Goal: Contribute content: Contribute content

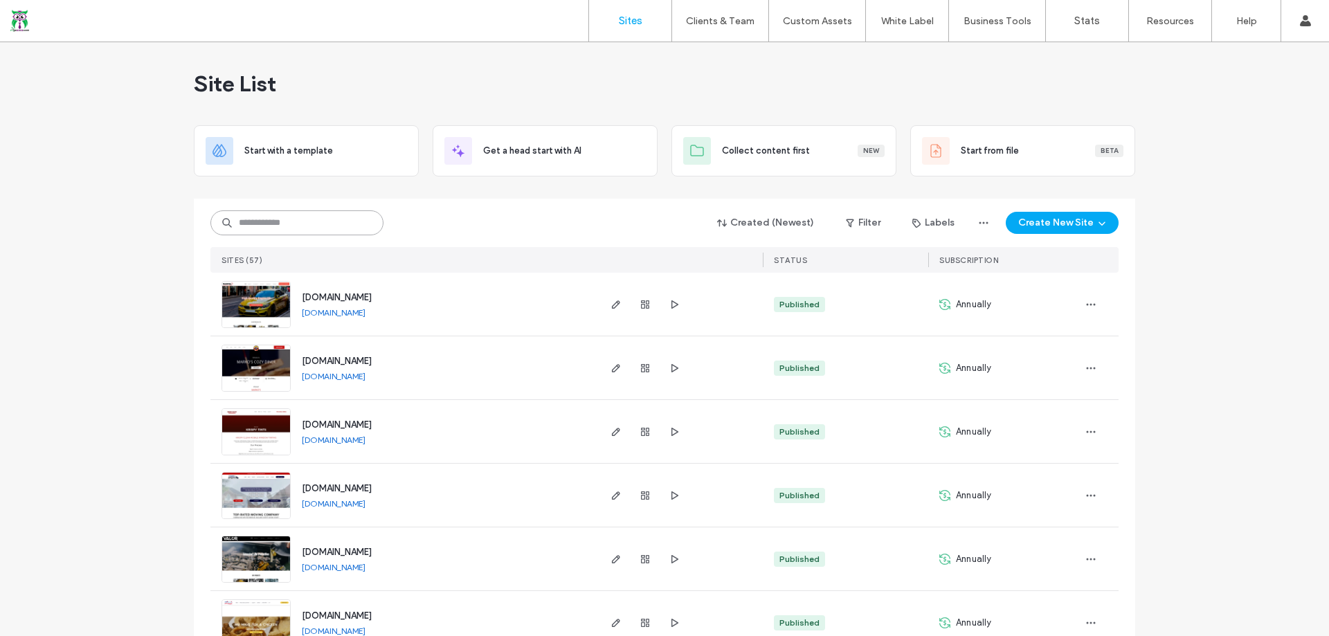
click at [303, 228] on input at bounding box center [296, 222] width 173 height 25
type input "***"
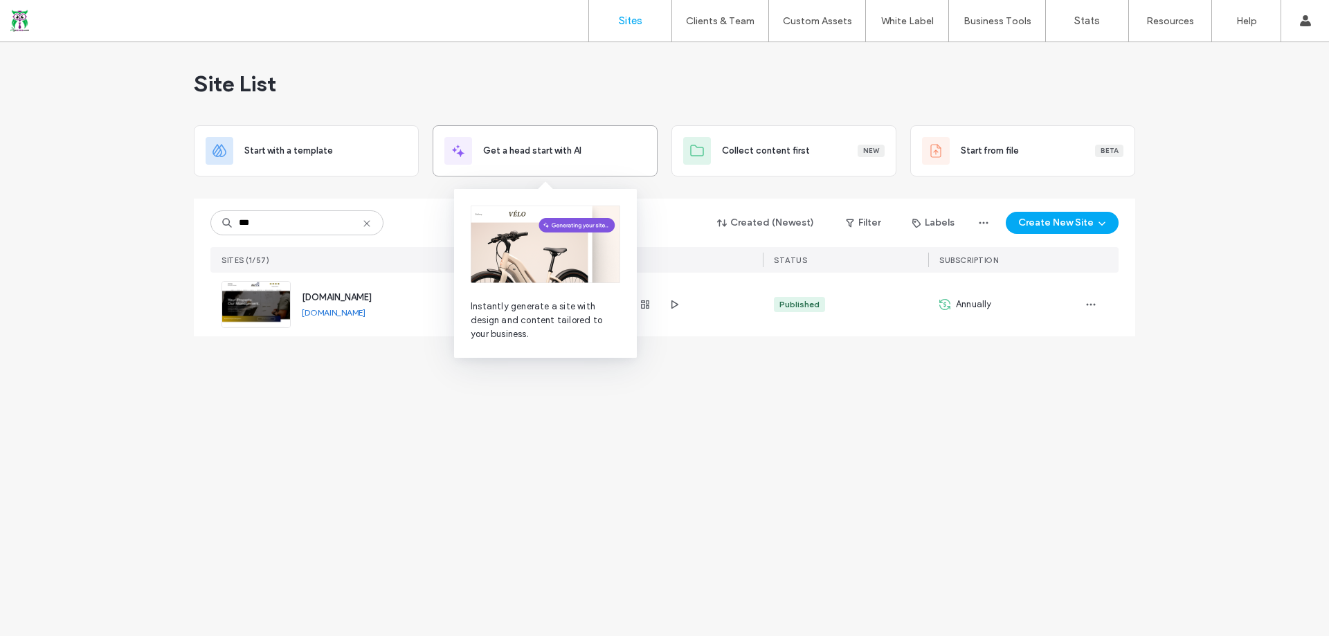
click at [573, 139] on div "Get a head start with AI" at bounding box center [545, 151] width 201 height 28
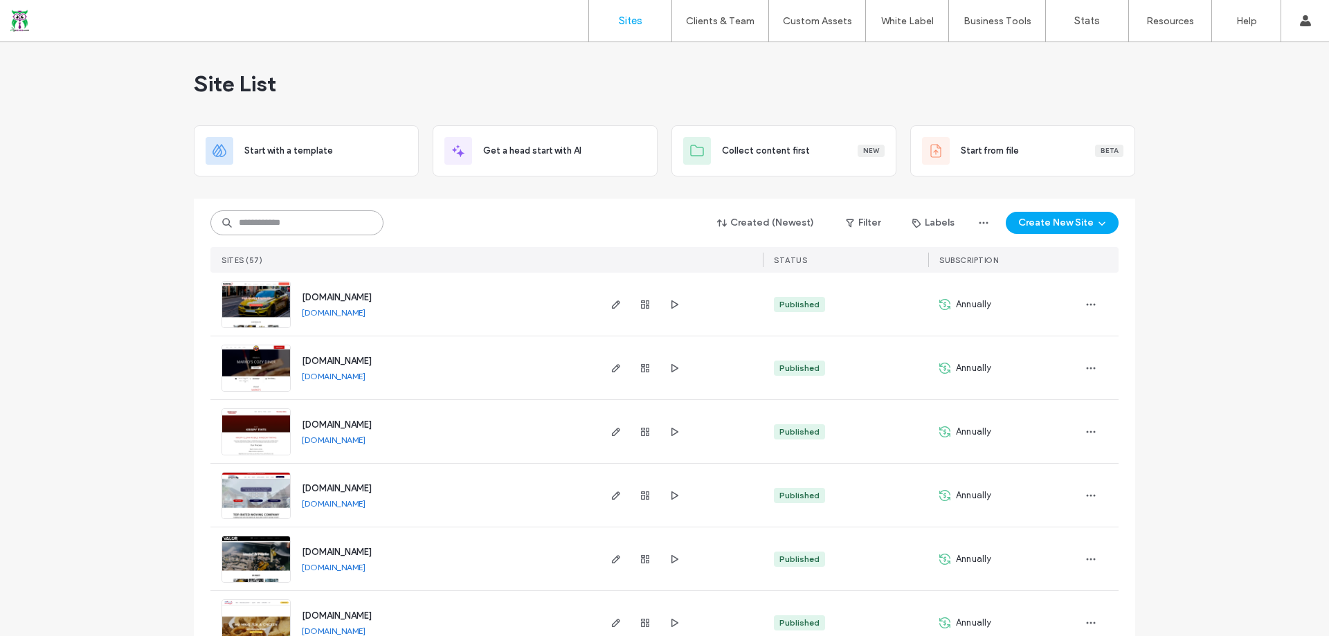
click at [344, 217] on input at bounding box center [296, 222] width 173 height 25
type input "***"
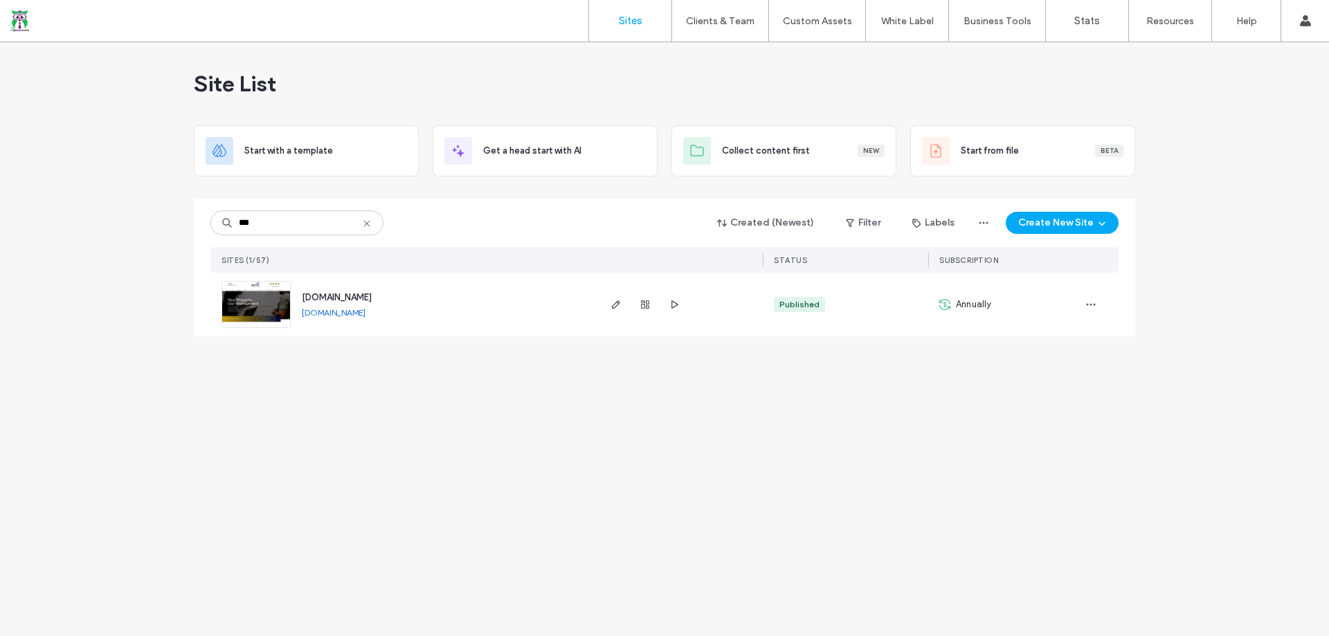
click at [372, 294] on span "[DOMAIN_NAME]" at bounding box center [337, 297] width 70 height 10
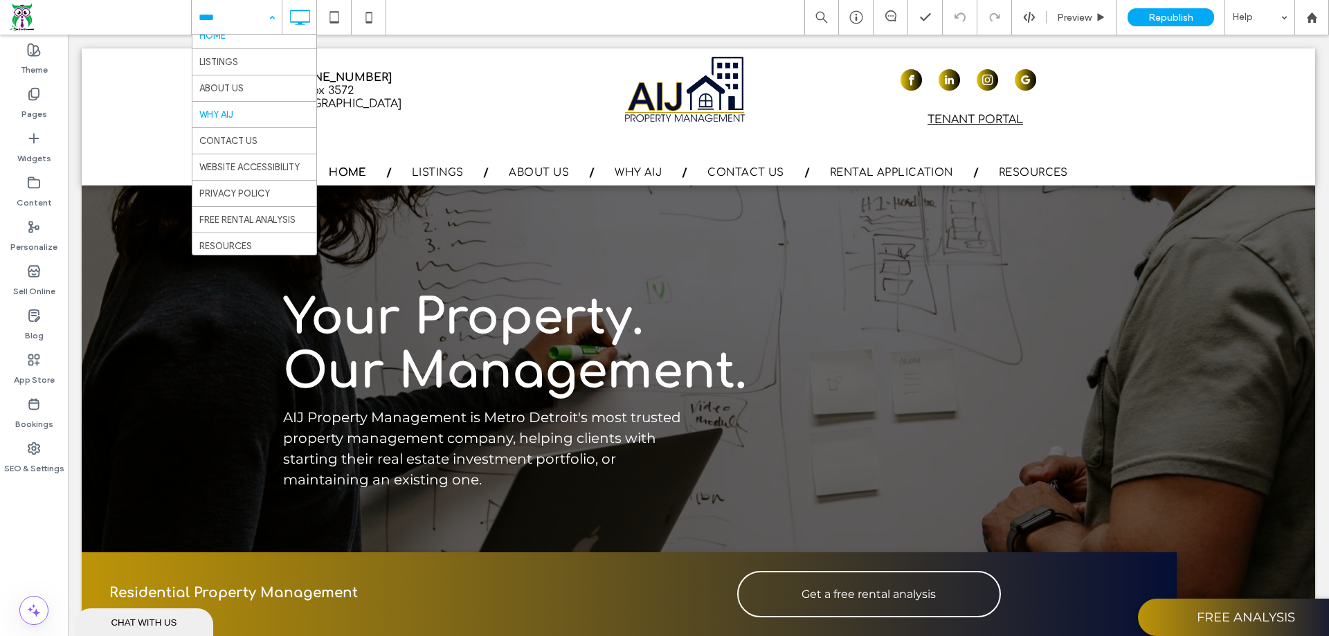
scroll to position [15, 0]
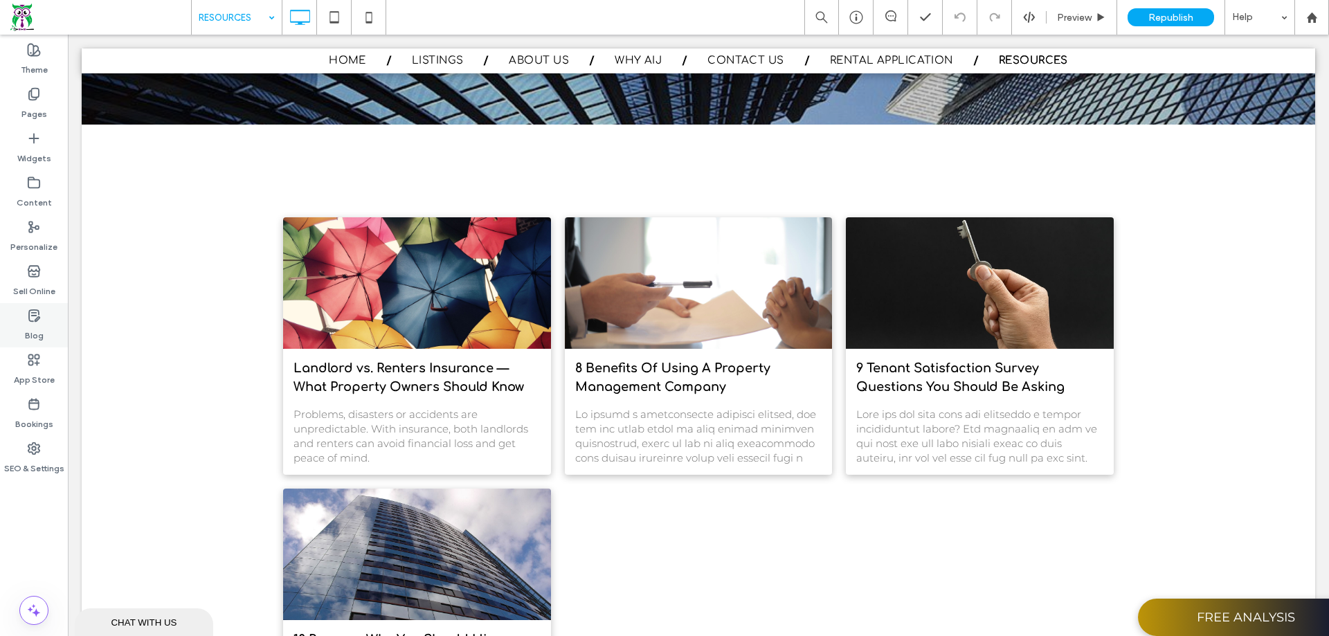
click at [30, 316] on icon at bounding box center [34, 316] width 14 height 14
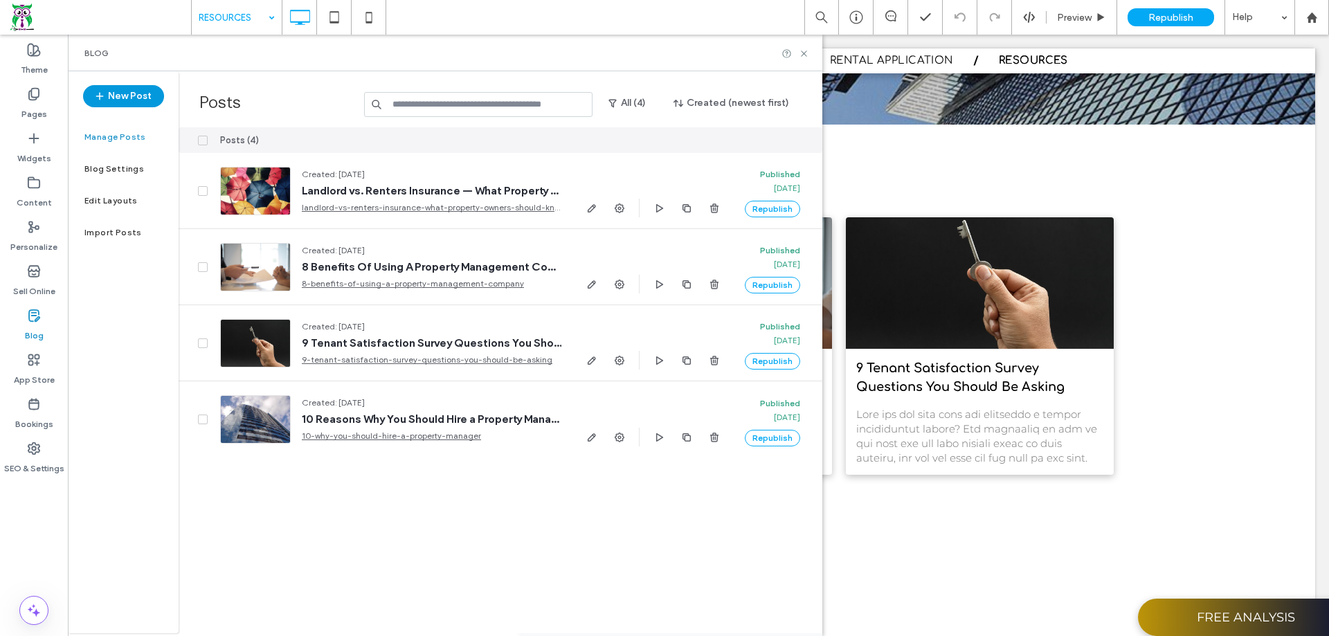
click at [122, 105] on button "New Post" at bounding box center [123, 96] width 81 height 22
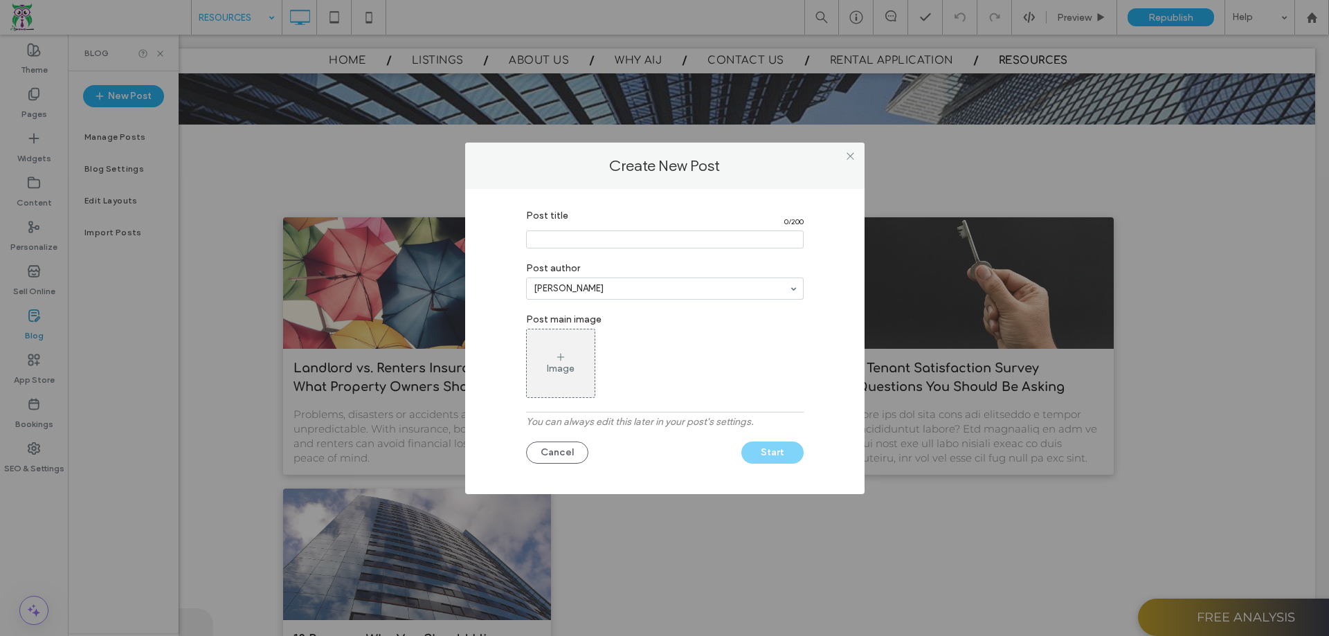
click at [688, 244] on input "Post title" at bounding box center [665, 240] width 278 height 18
paste input "**********"
click at [672, 237] on input "Post title" at bounding box center [665, 240] width 278 height 18
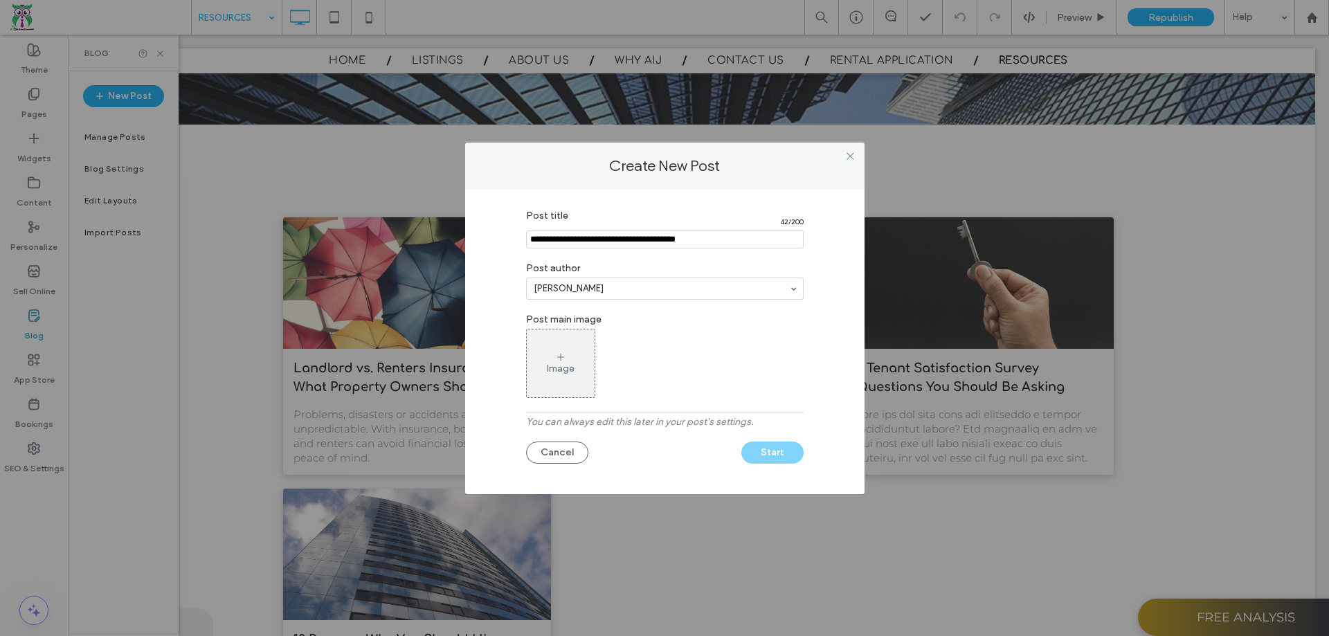
type input "**********"
click at [653, 284] on input at bounding box center [661, 289] width 255 height 10
click at [575, 345] on div "Image" at bounding box center [561, 363] width 68 height 65
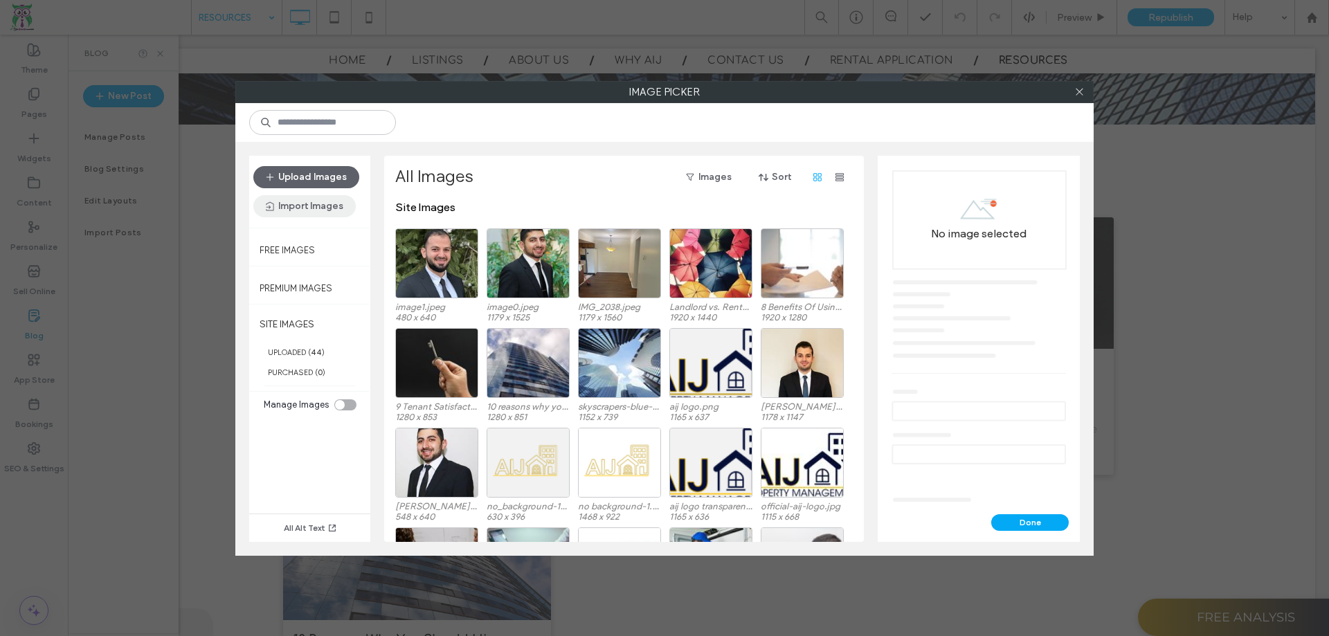
click at [324, 208] on button "Import Images" at bounding box center [304, 206] width 102 height 22
click at [325, 236] on span "From a Site" at bounding box center [305, 242] width 47 height 14
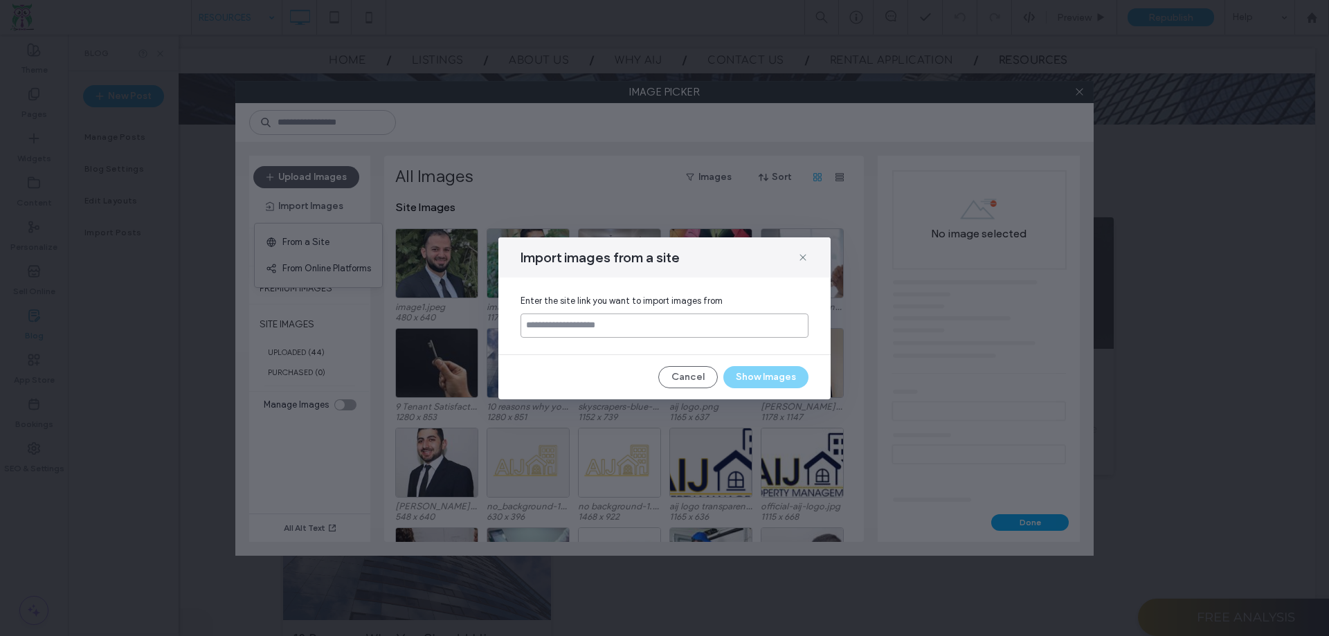
click at [676, 332] on input at bounding box center [665, 326] width 288 height 24
paste input "**********"
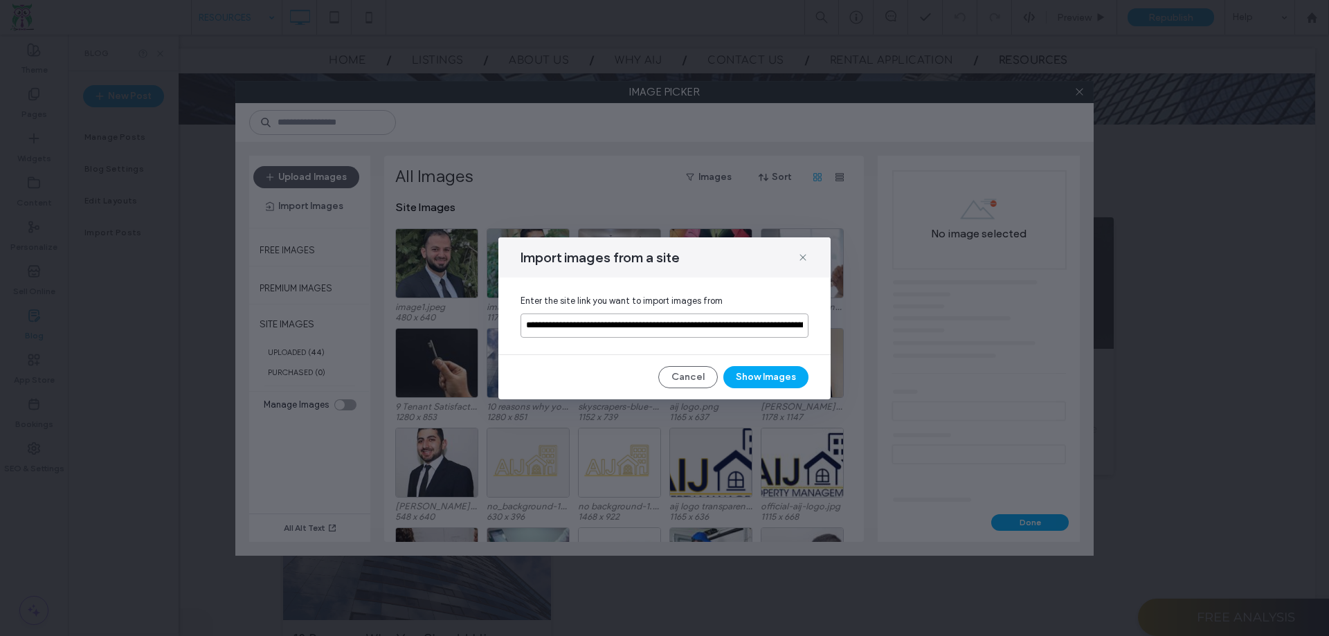
scroll to position [0, 120]
type input "**********"
click at [789, 383] on button "Show Images" at bounding box center [766, 377] width 85 height 22
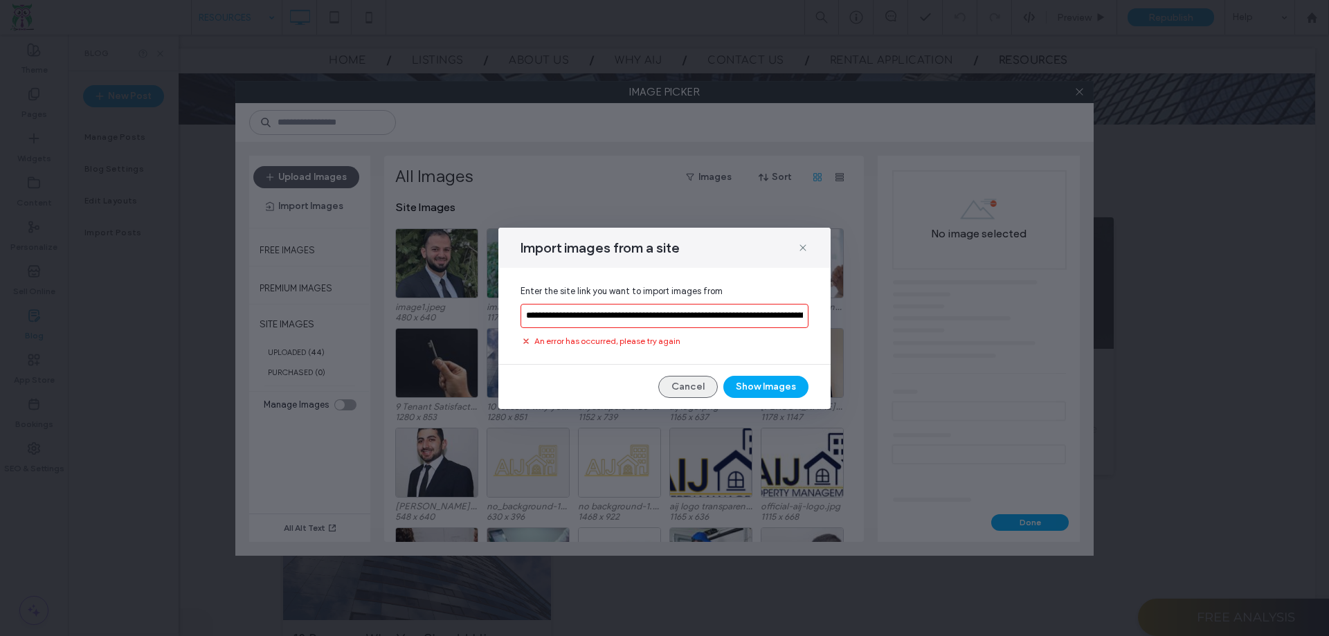
click at [704, 389] on button "Cancel" at bounding box center [688, 387] width 60 height 22
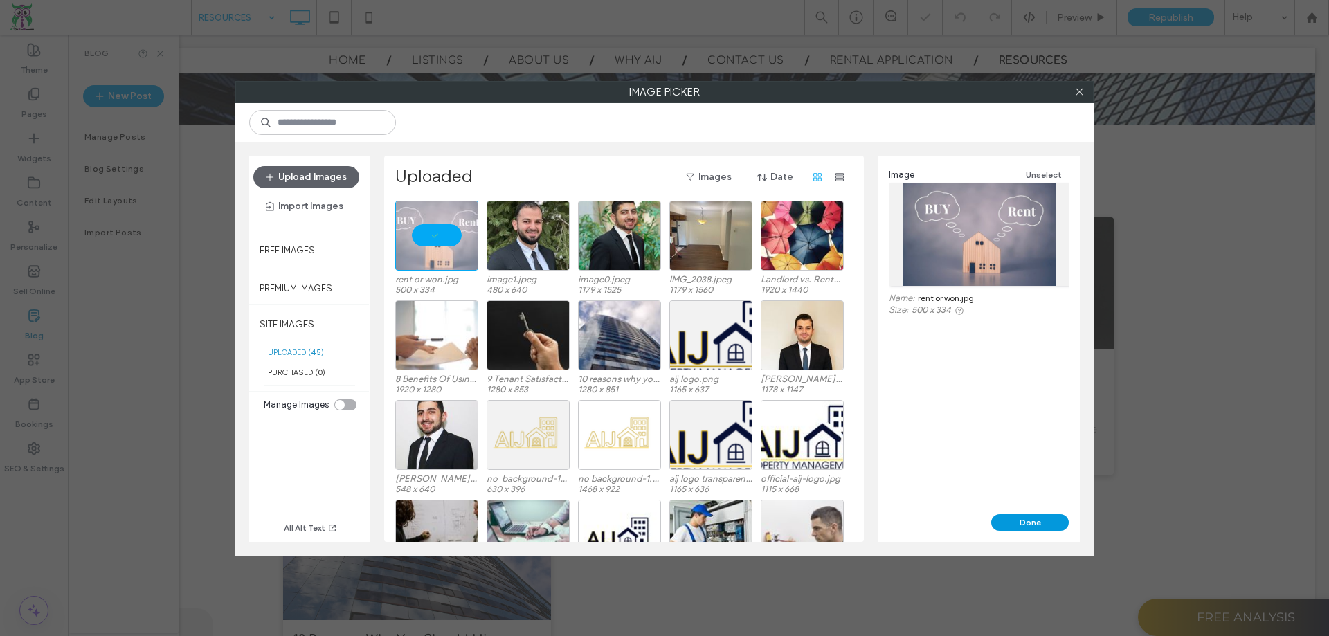
click at [1039, 522] on button "Done" at bounding box center [1031, 522] width 78 height 17
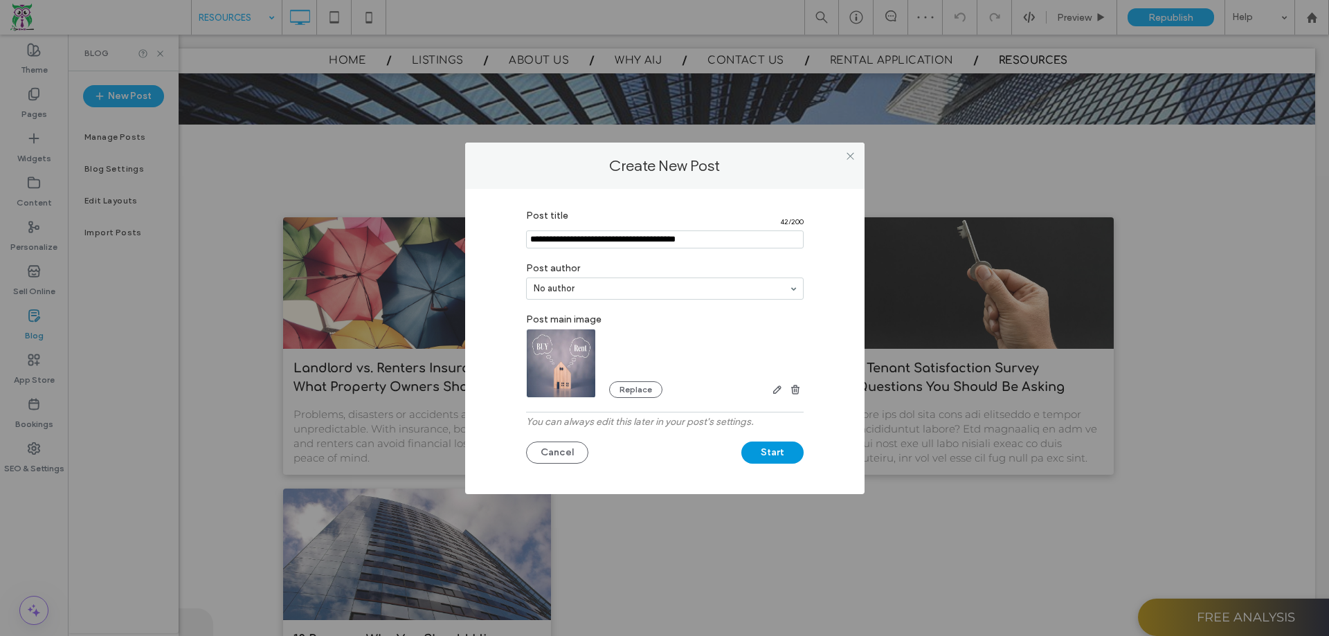
click at [774, 447] on button "Start" at bounding box center [773, 453] width 62 height 22
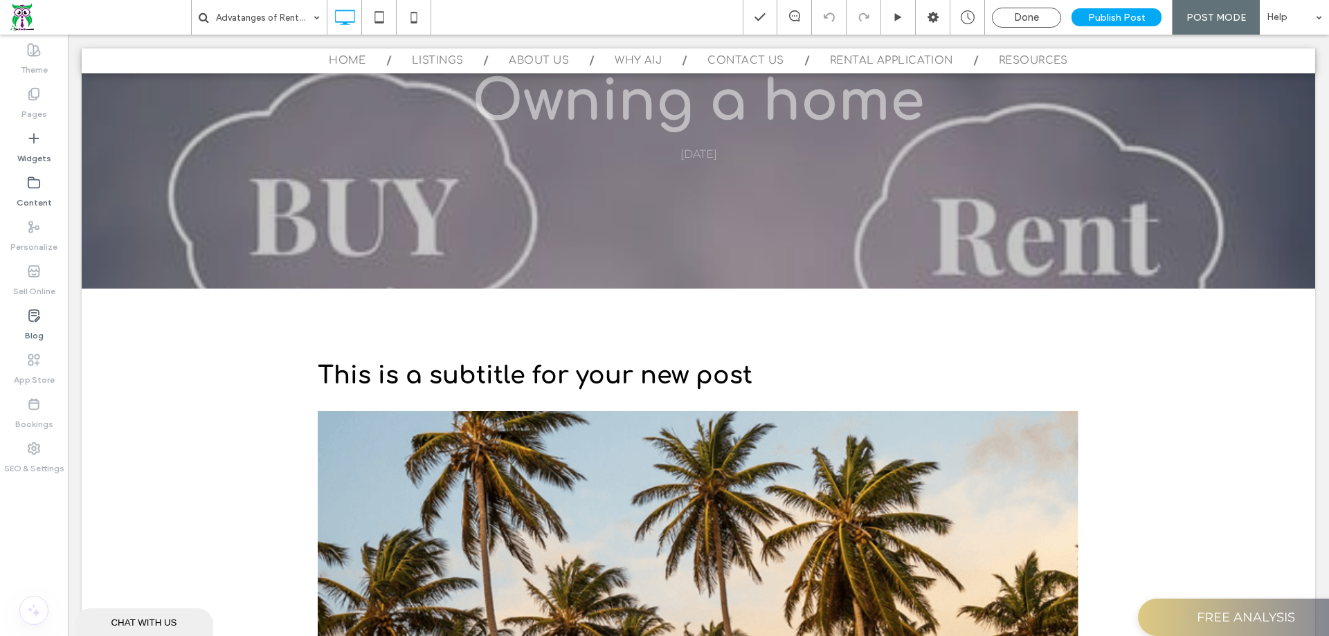
scroll to position [485, 0]
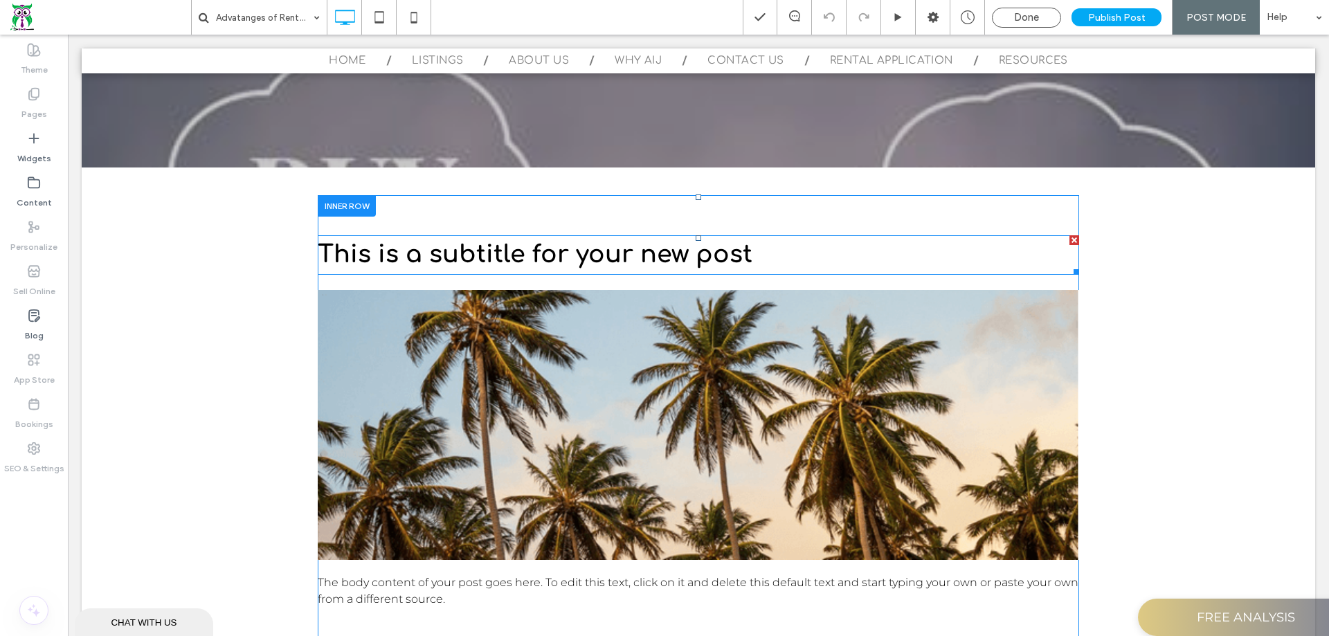
click at [582, 249] on span "This is a subtitle for your new post" at bounding box center [535, 254] width 435 height 27
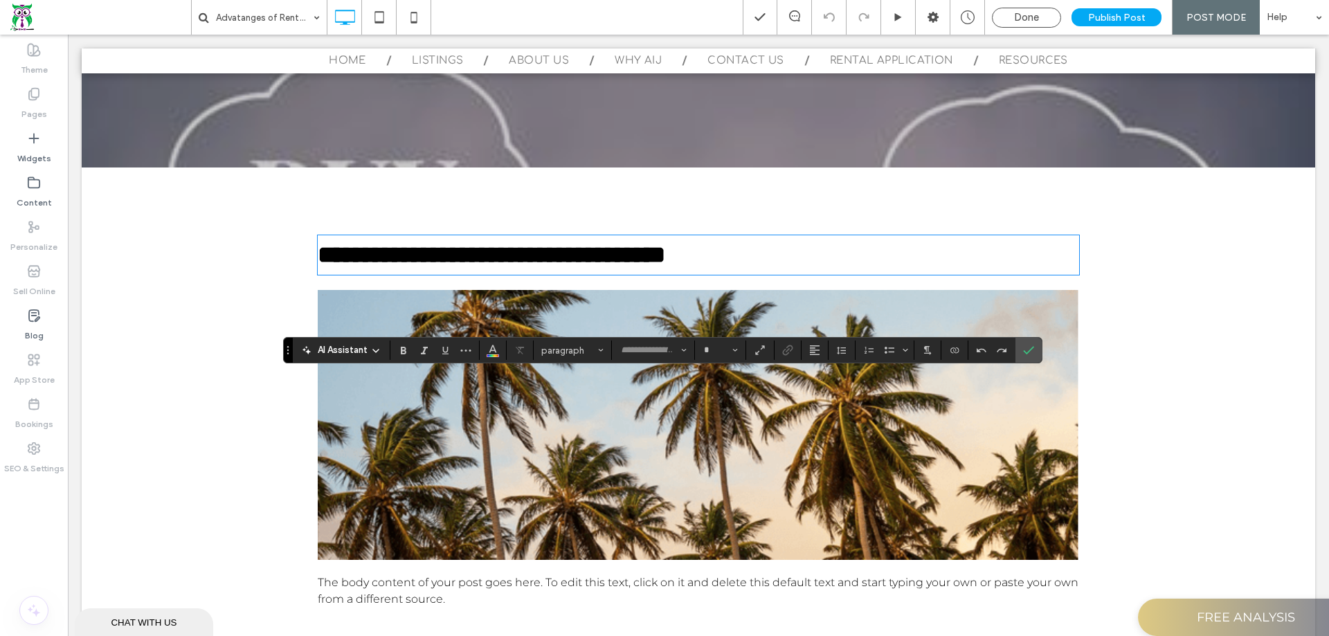
type input "*********"
type input "**"
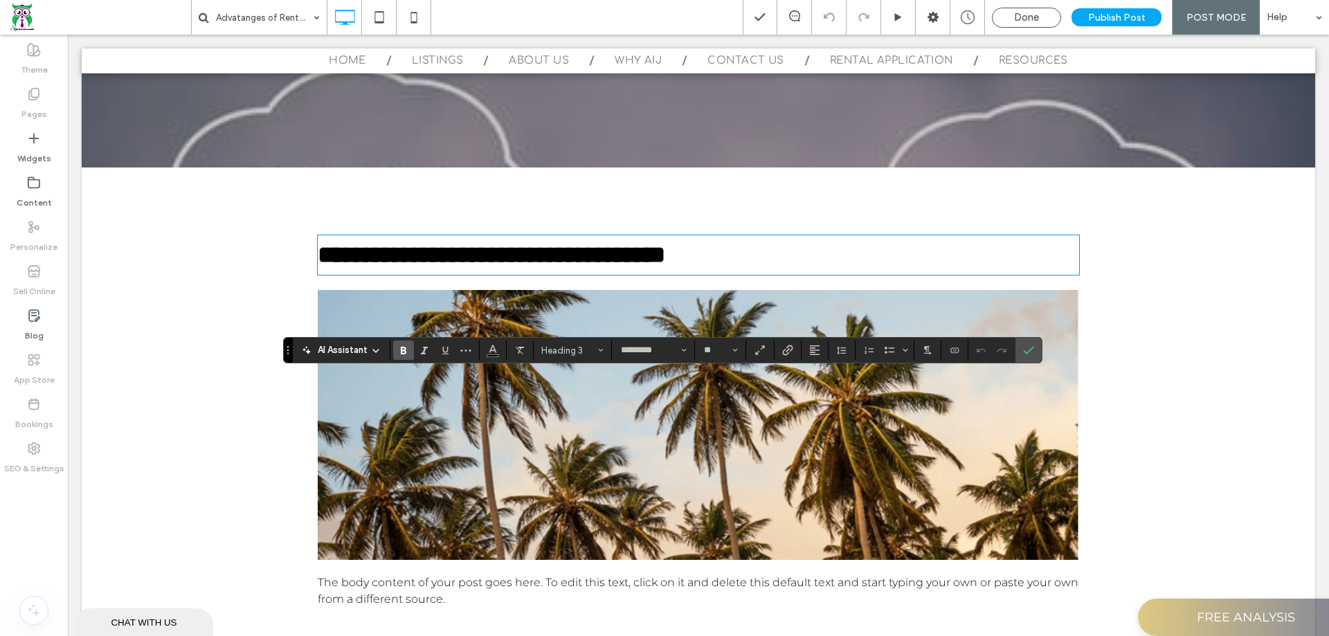
scroll to position [346, 0]
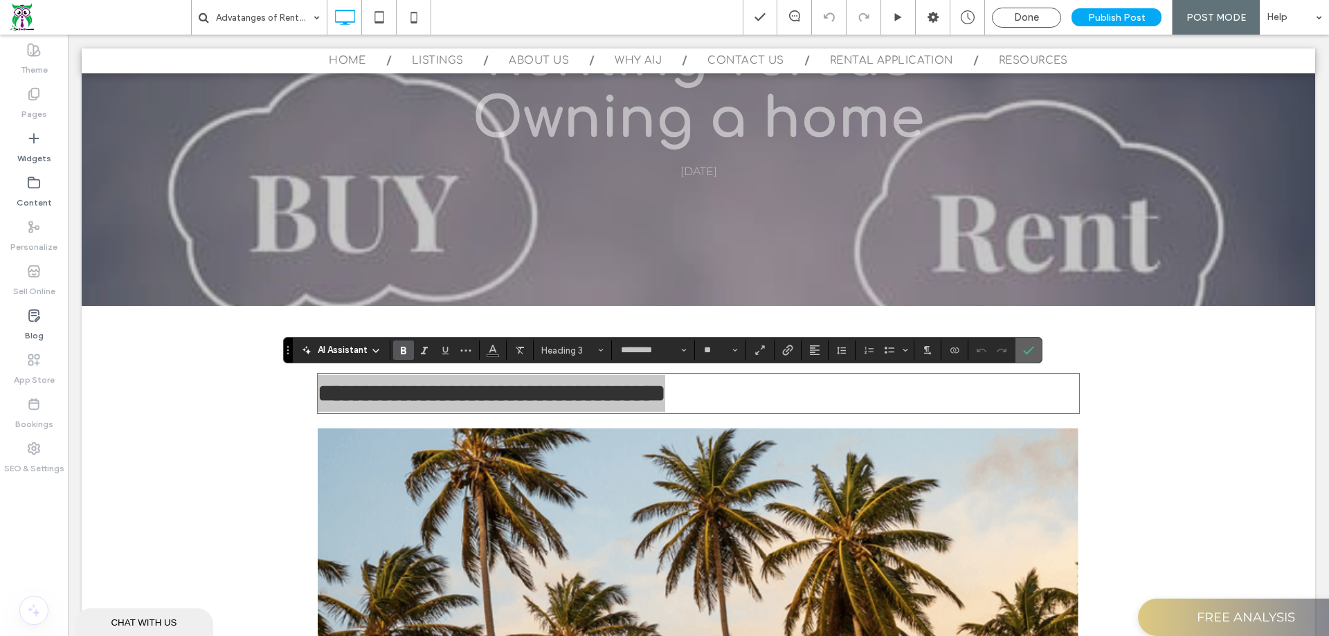
click at [1034, 348] on use "Confirm" at bounding box center [1028, 350] width 11 height 8
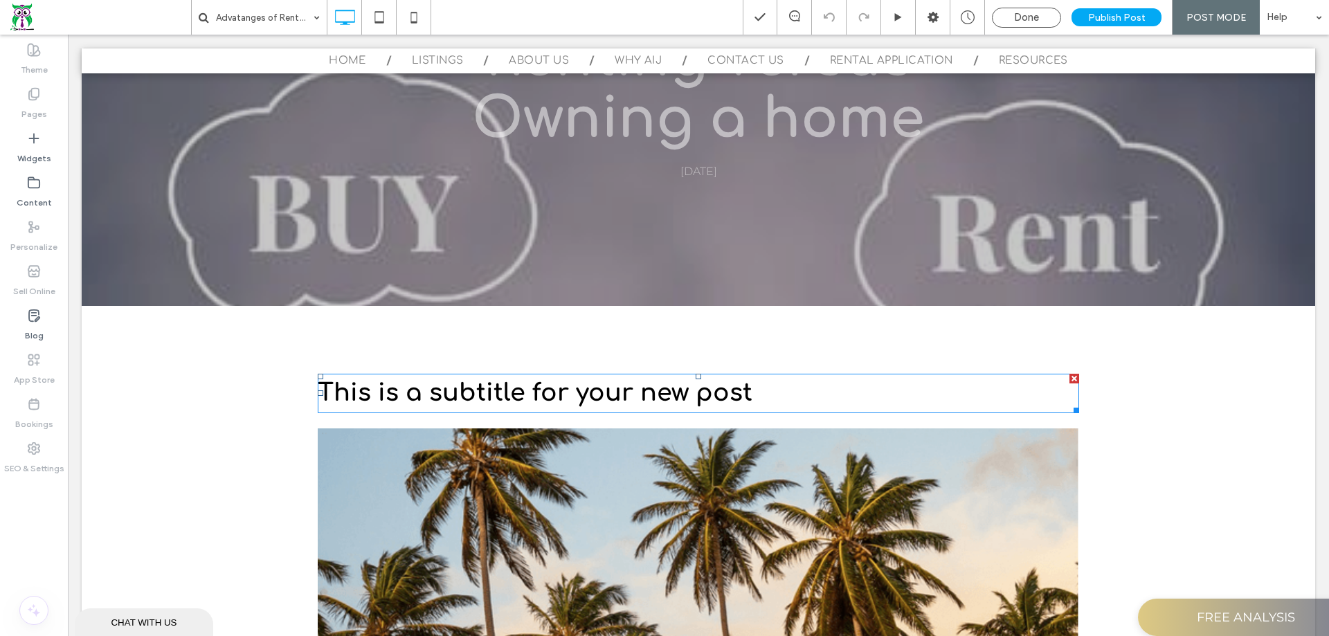
click at [1070, 382] on div at bounding box center [1075, 379] width 10 height 10
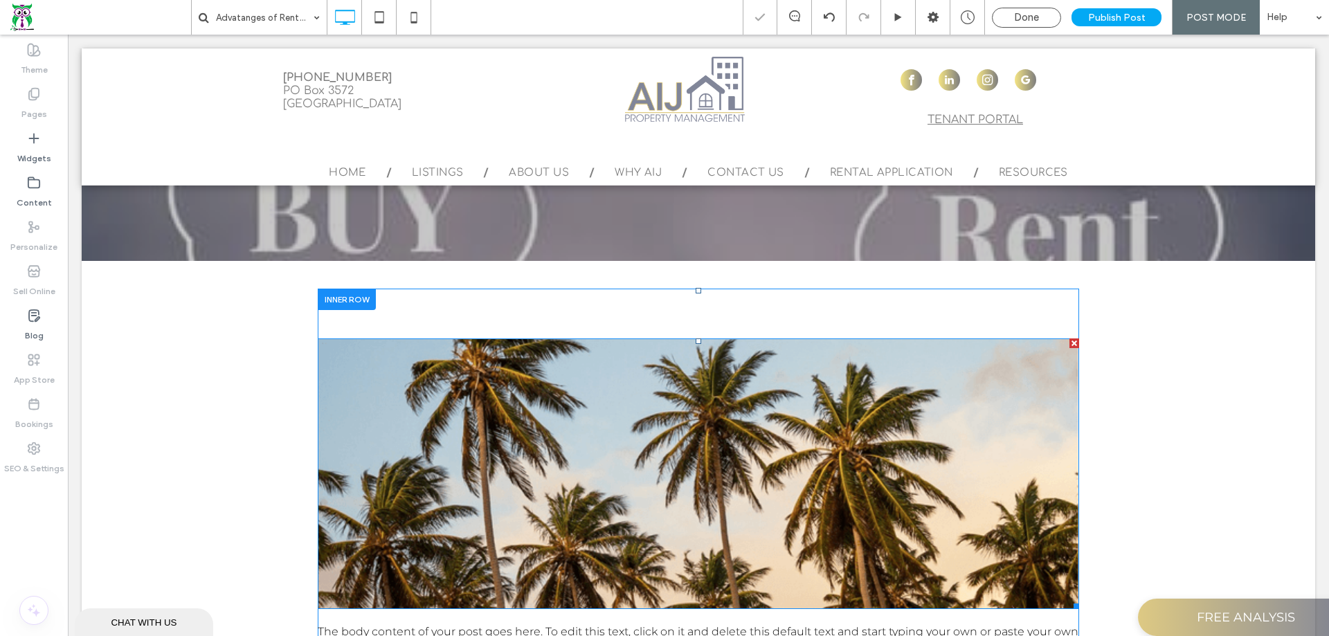
scroll to position [415, 0]
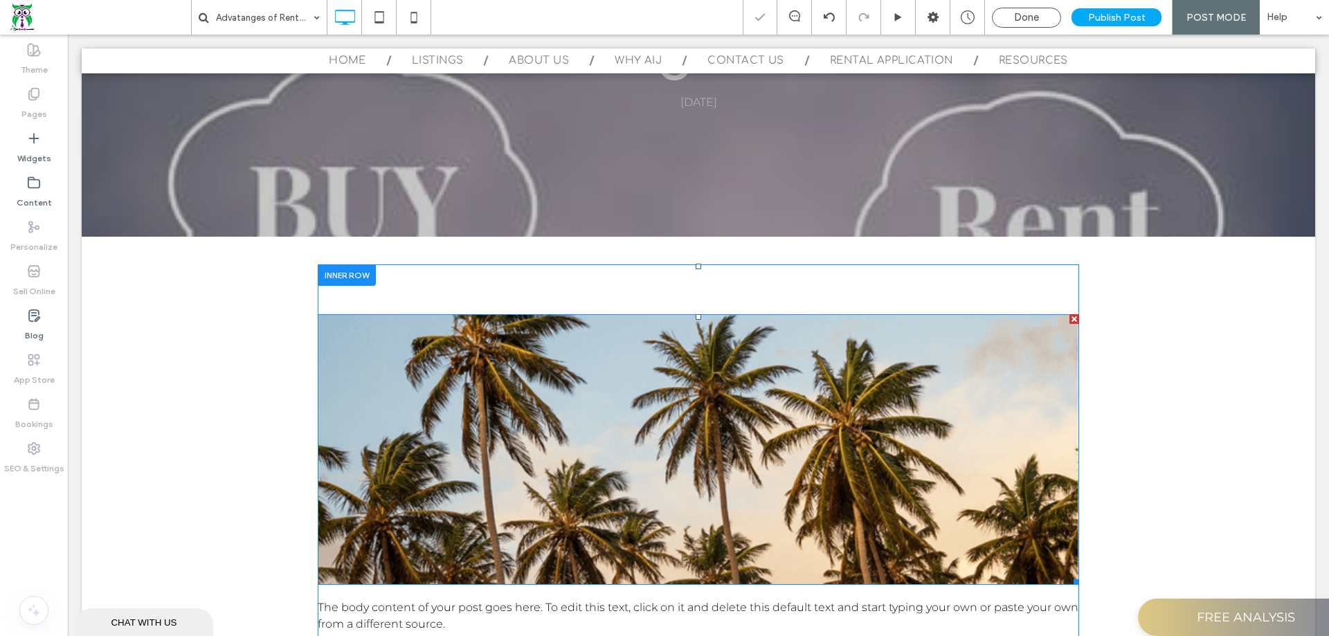
click at [652, 423] on img at bounding box center [699, 449] width 762 height 271
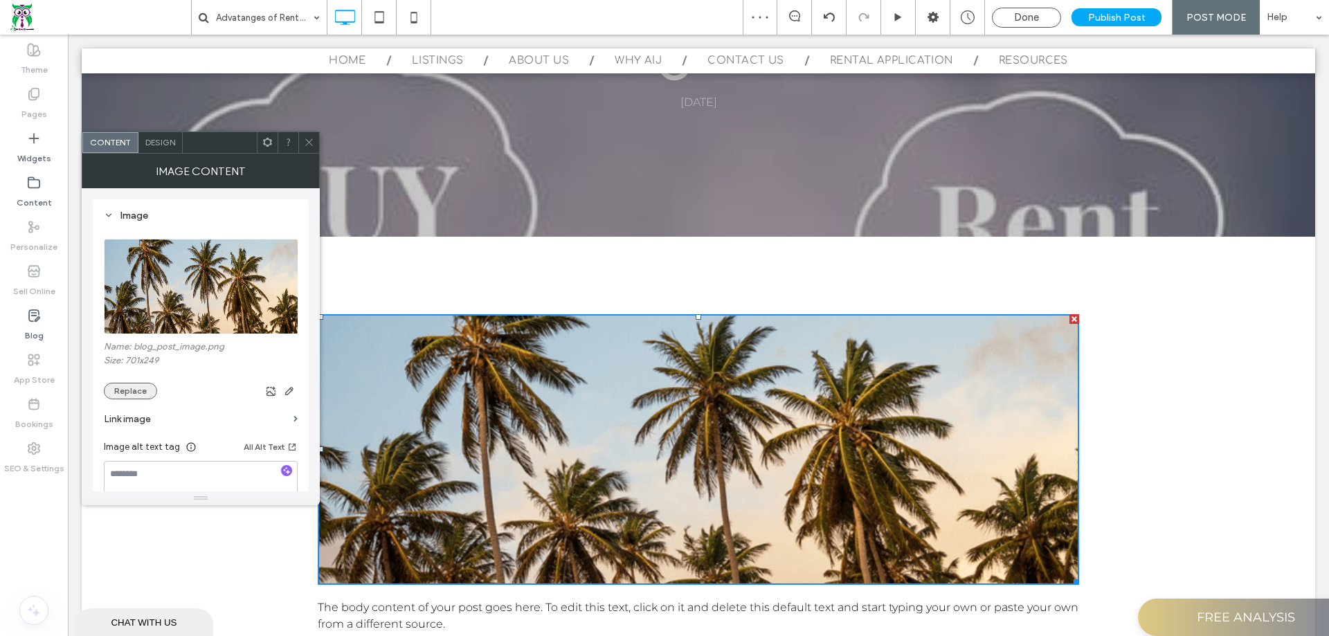
click at [143, 388] on button "Replace" at bounding box center [130, 391] width 53 height 17
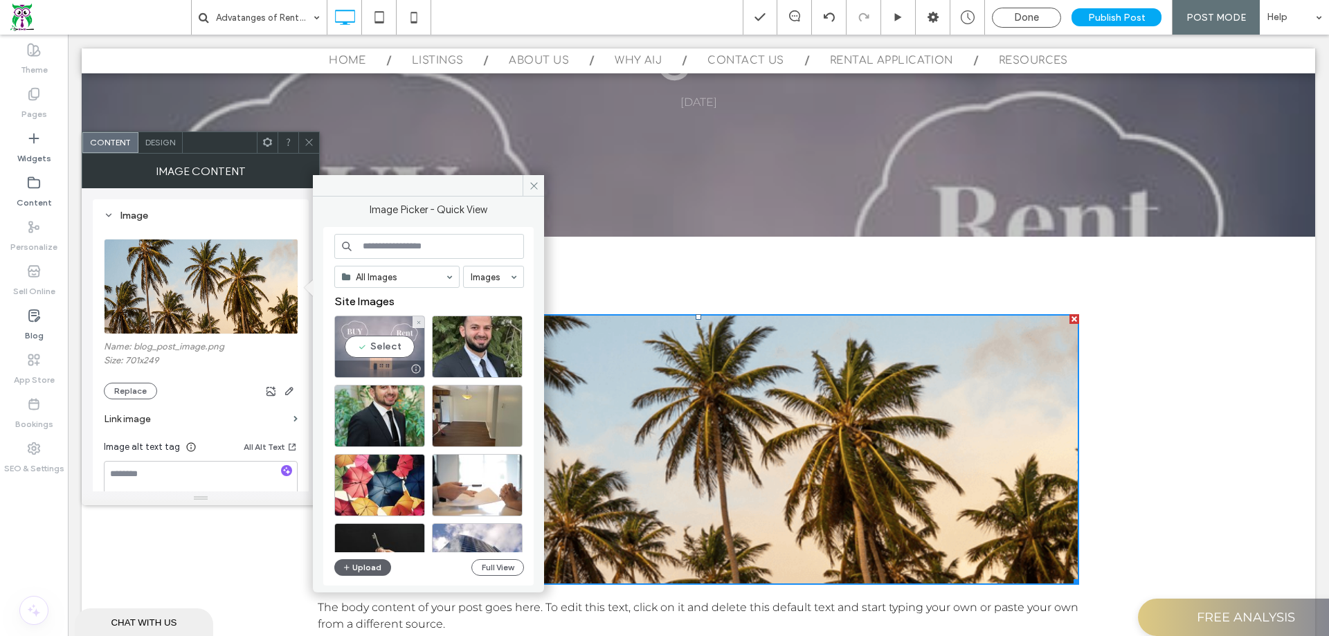
click at [386, 337] on div "Select" at bounding box center [379, 347] width 91 height 62
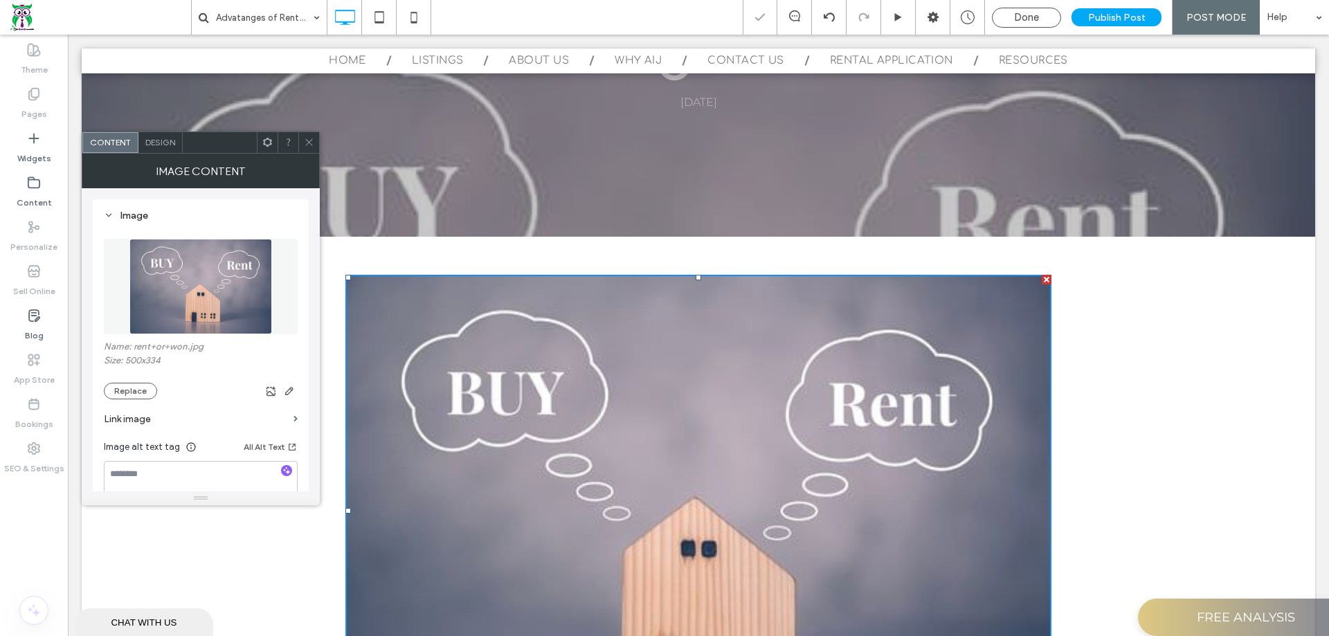
click at [312, 145] on icon at bounding box center [309, 142] width 10 height 10
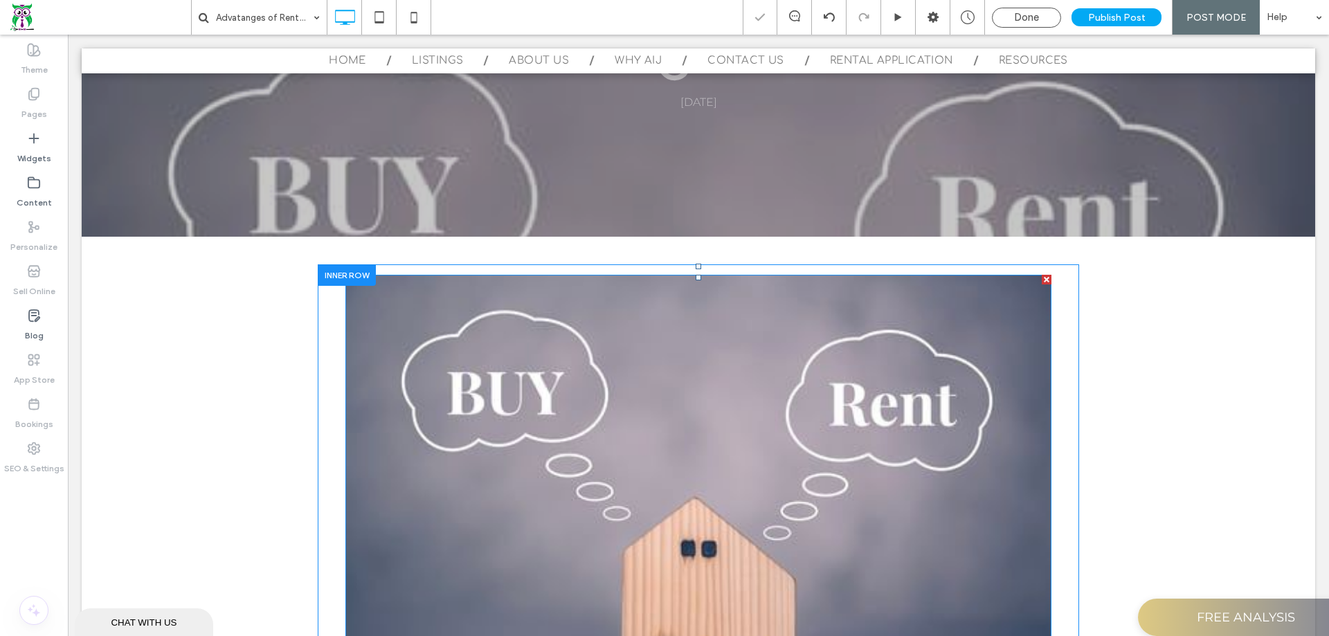
scroll to position [1039, 0]
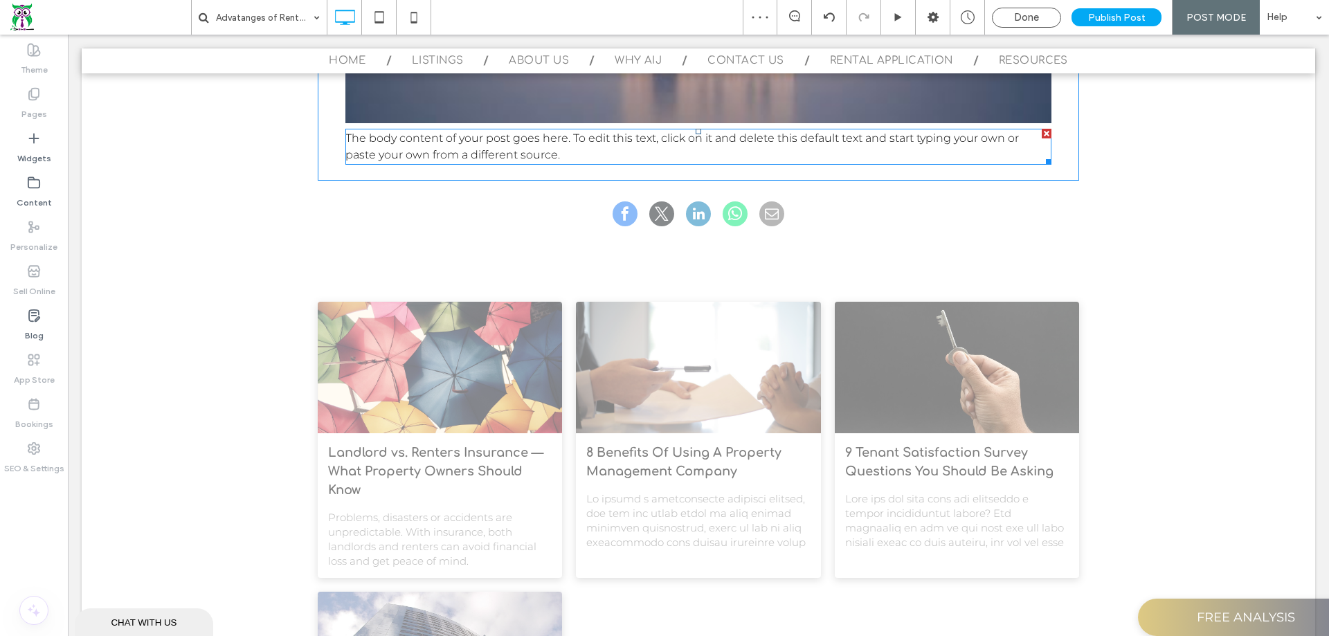
click at [672, 136] on span "The body content of your post goes here. To edit this text, click on it and del…" at bounding box center [683, 147] width 674 height 30
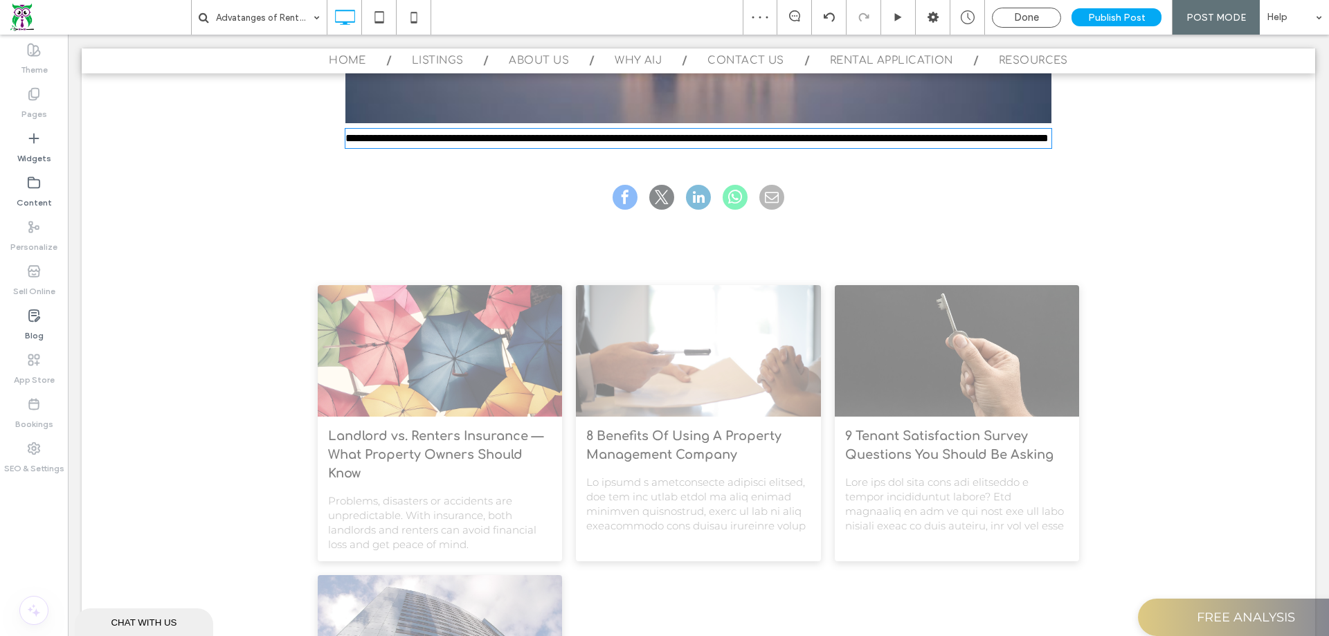
type input "**********"
type input "**"
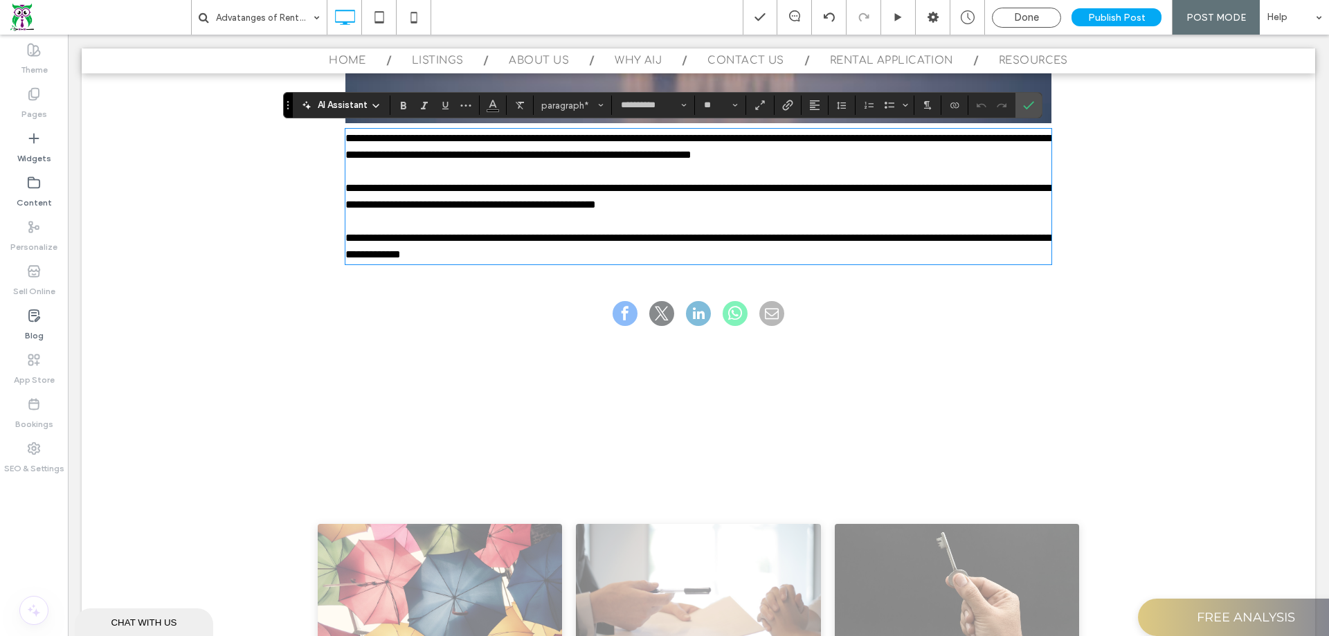
scroll to position [0, 0]
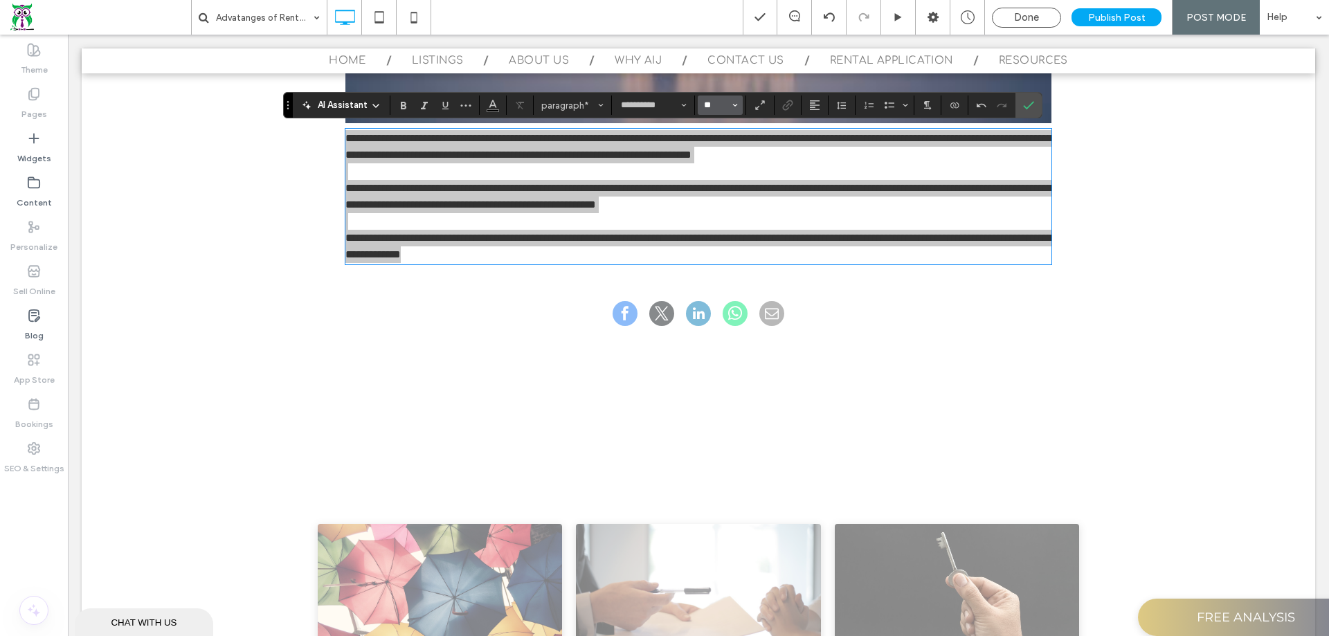
click at [728, 106] on input "**" at bounding box center [716, 105] width 27 height 11
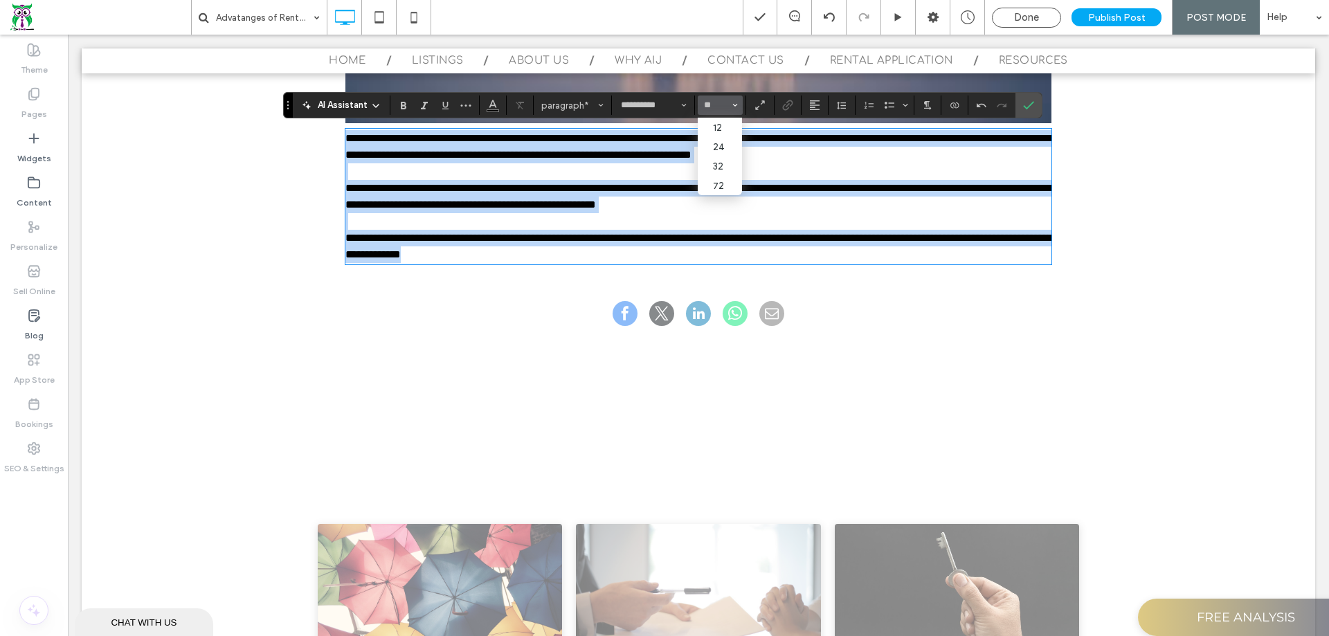
type input "**"
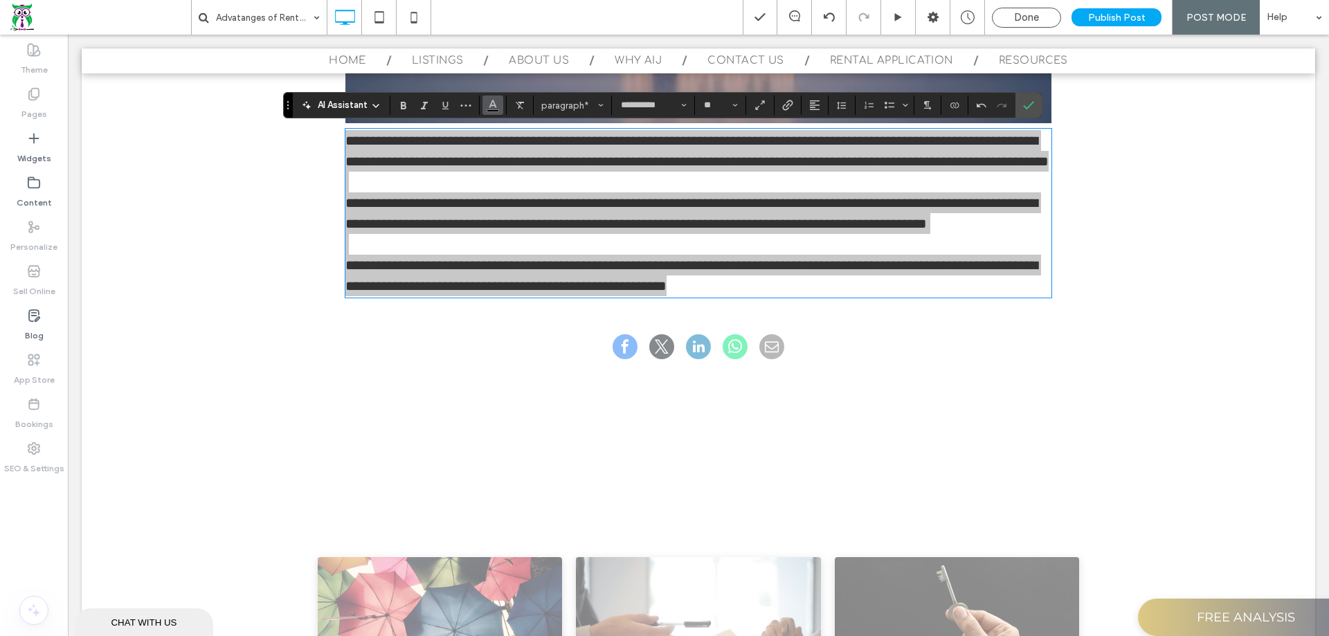
click at [495, 109] on icon "Color" at bounding box center [492, 103] width 11 height 11
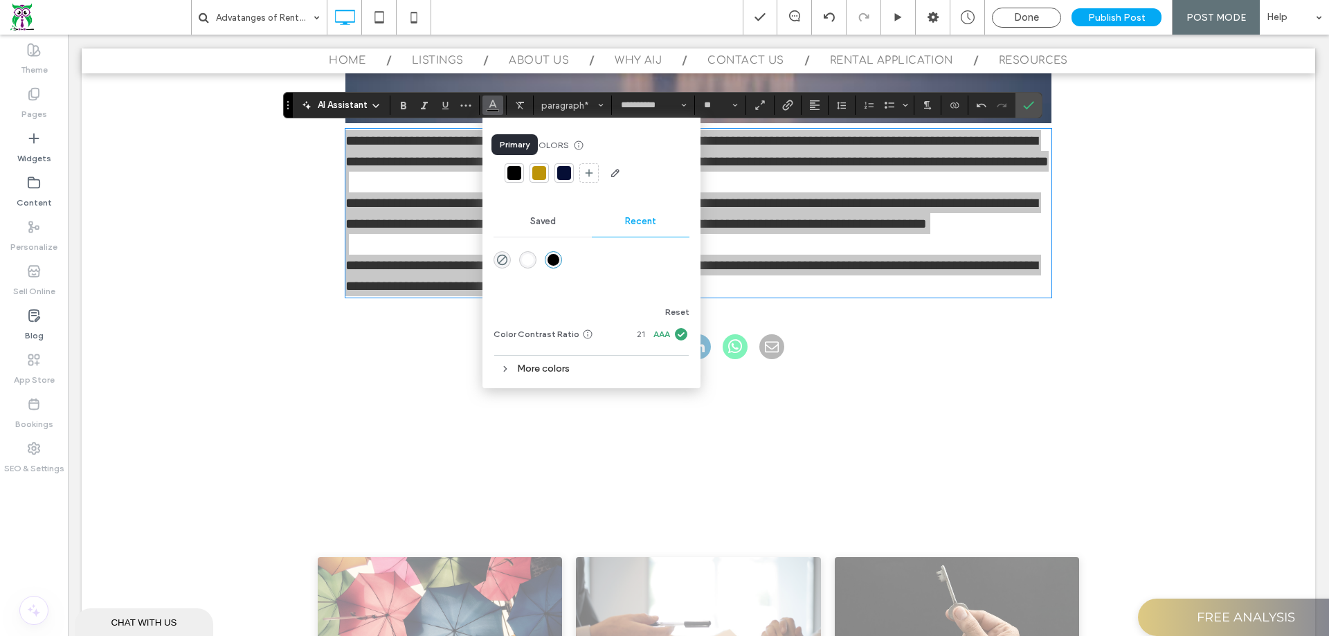
click at [510, 168] on div at bounding box center [515, 173] width 14 height 14
click at [574, 102] on span "paragraph*" at bounding box center [568, 105] width 54 height 10
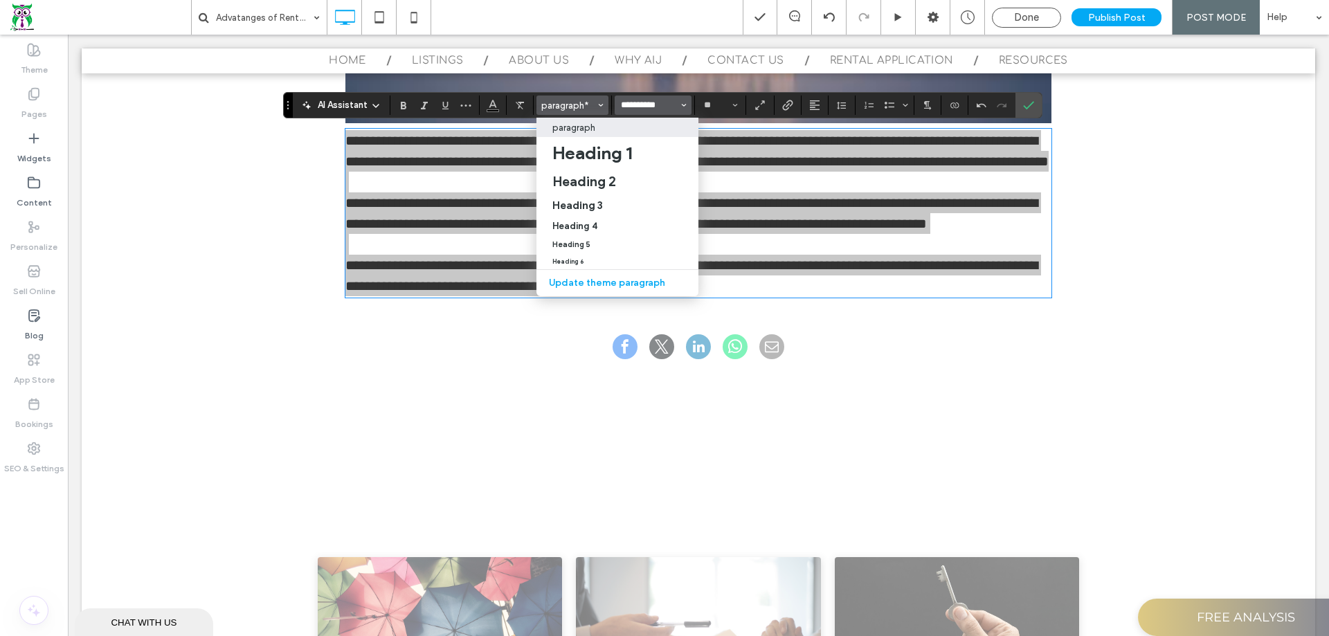
click at [643, 104] on input "**********" at bounding box center [649, 105] width 59 height 11
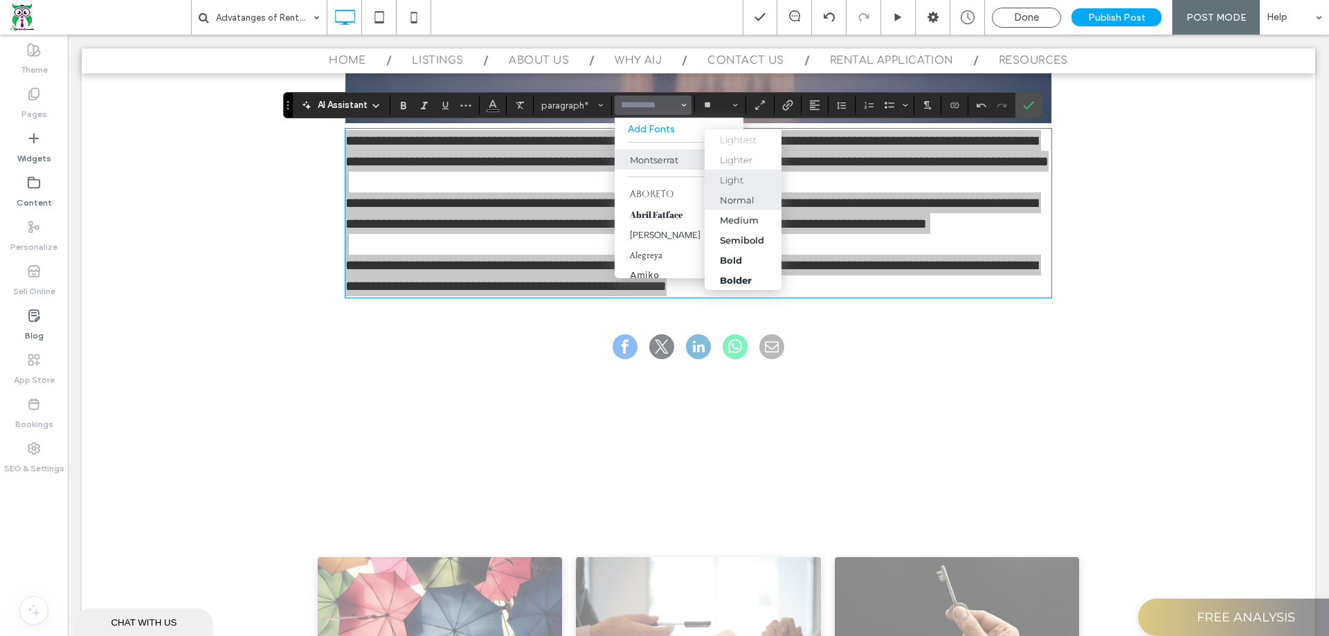
click at [744, 201] on div "Normal" at bounding box center [737, 200] width 35 height 11
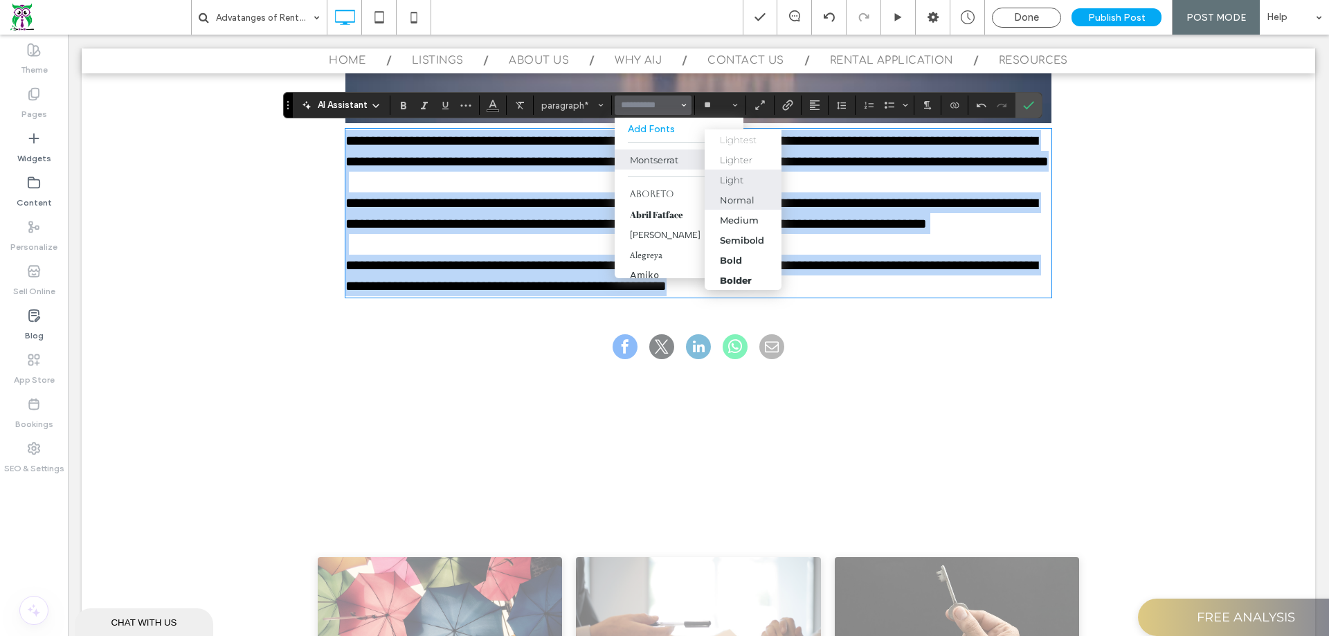
type input "**********"
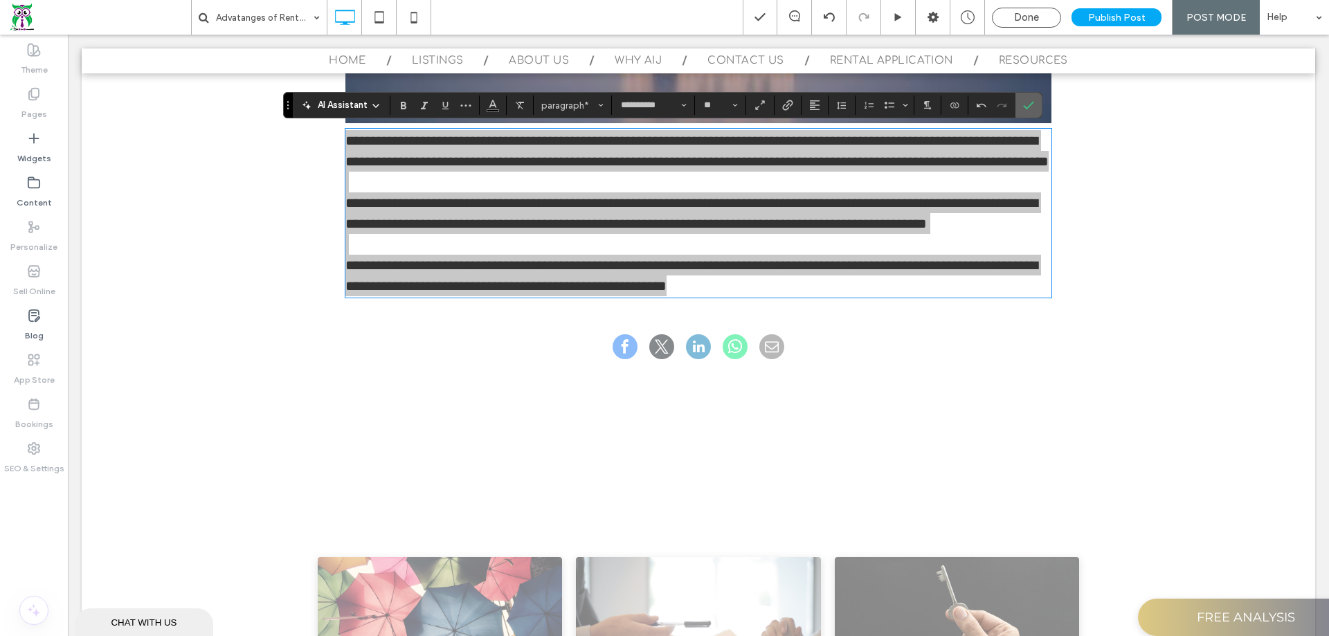
click at [1036, 111] on label "Confirm" at bounding box center [1029, 105] width 21 height 25
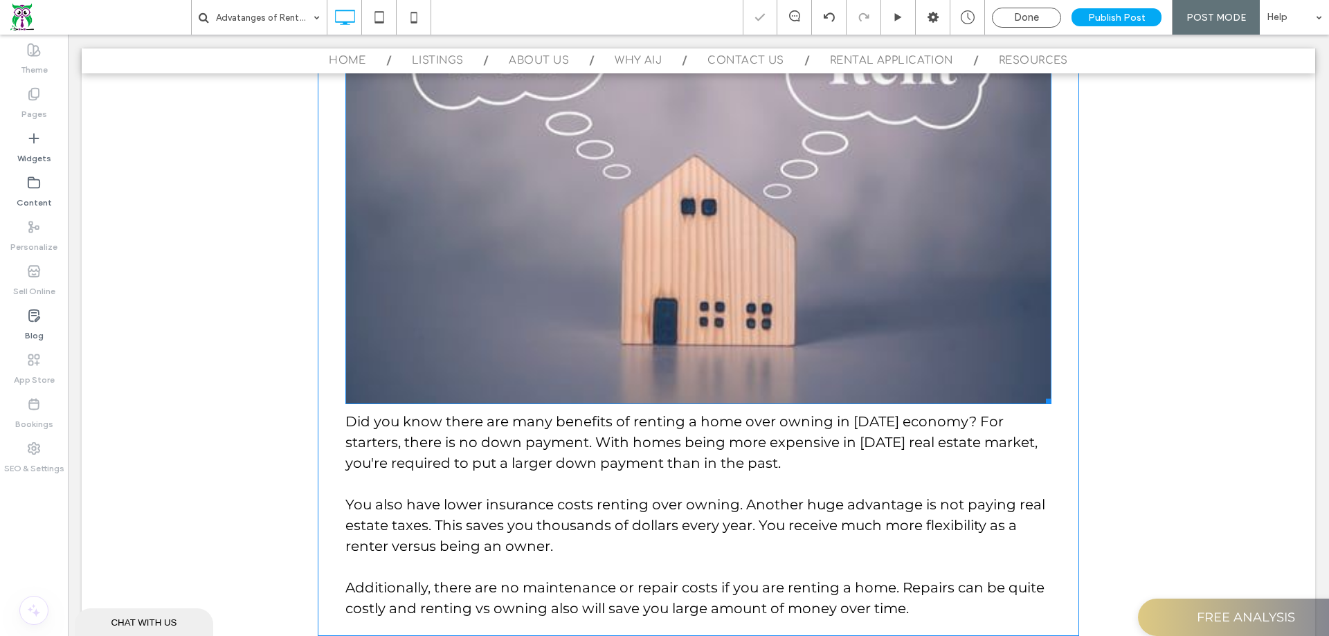
scroll to position [554, 0]
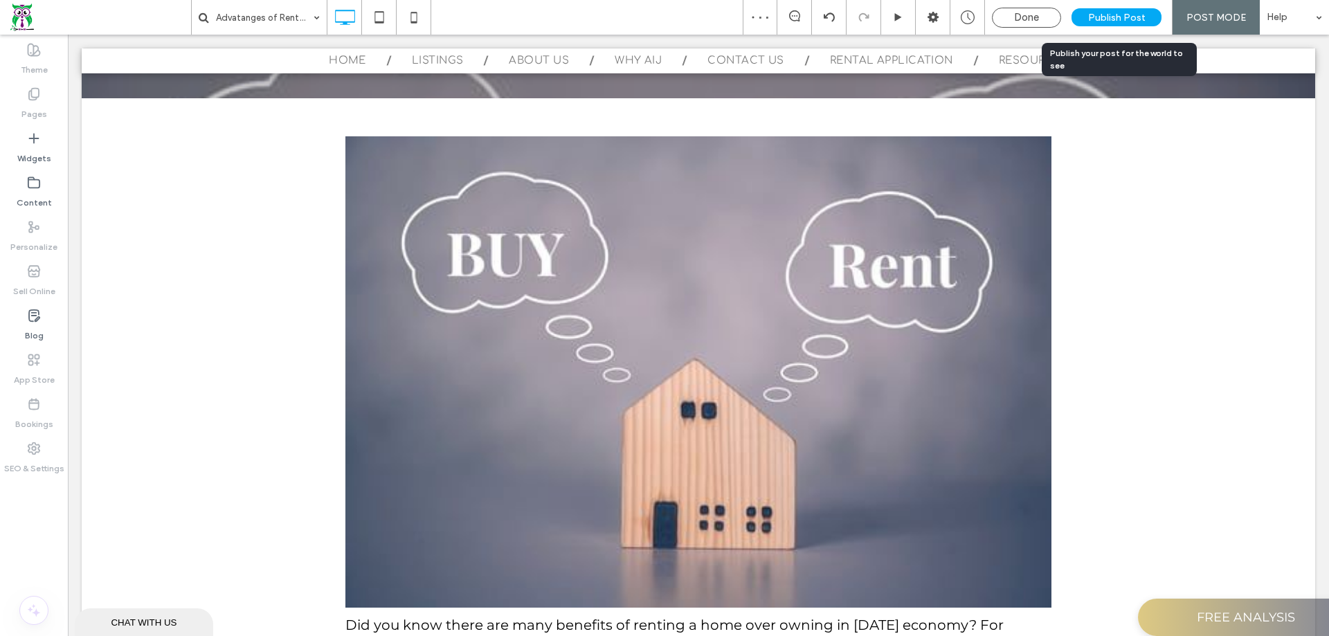
click at [1124, 21] on span "Publish Post" at bounding box center [1116, 18] width 57 height 12
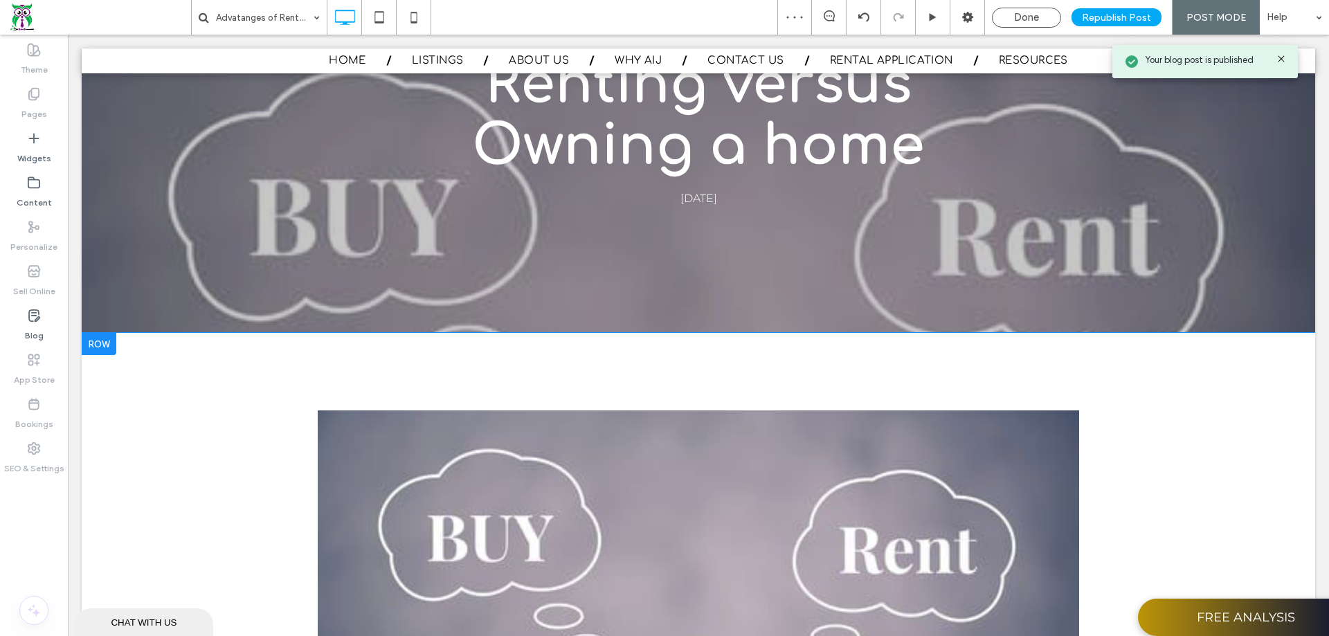
scroll to position [346, 0]
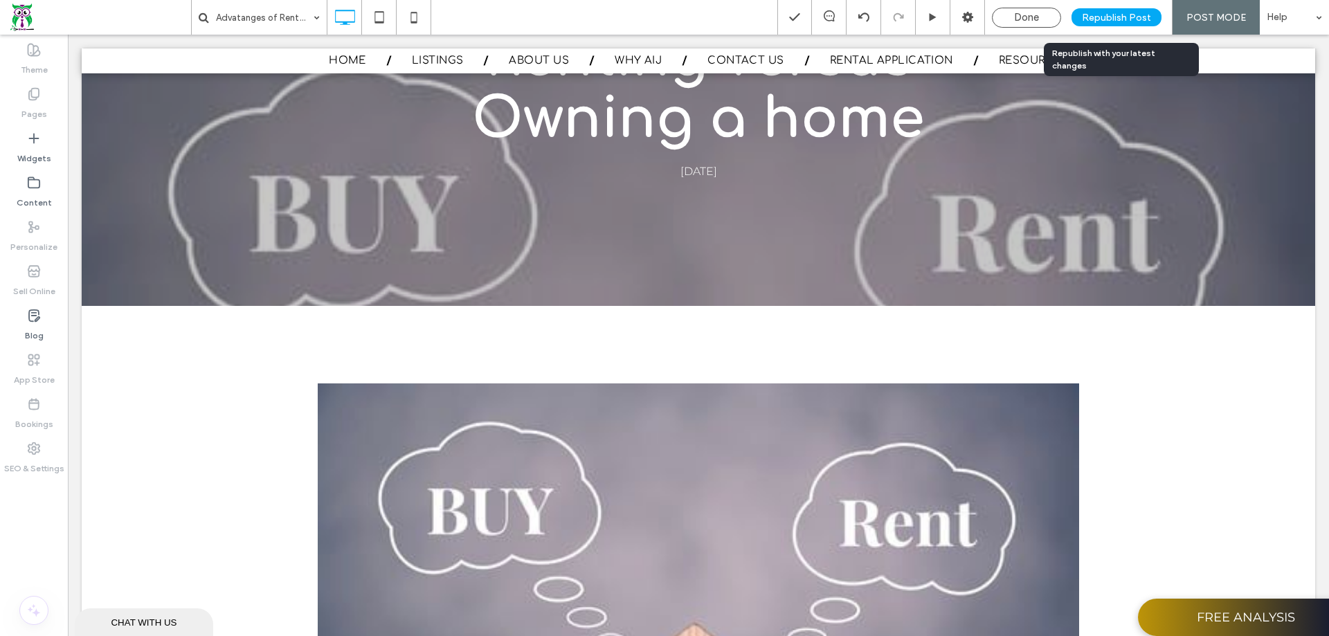
click at [1136, 17] on span "Republish Post" at bounding box center [1116, 18] width 69 height 12
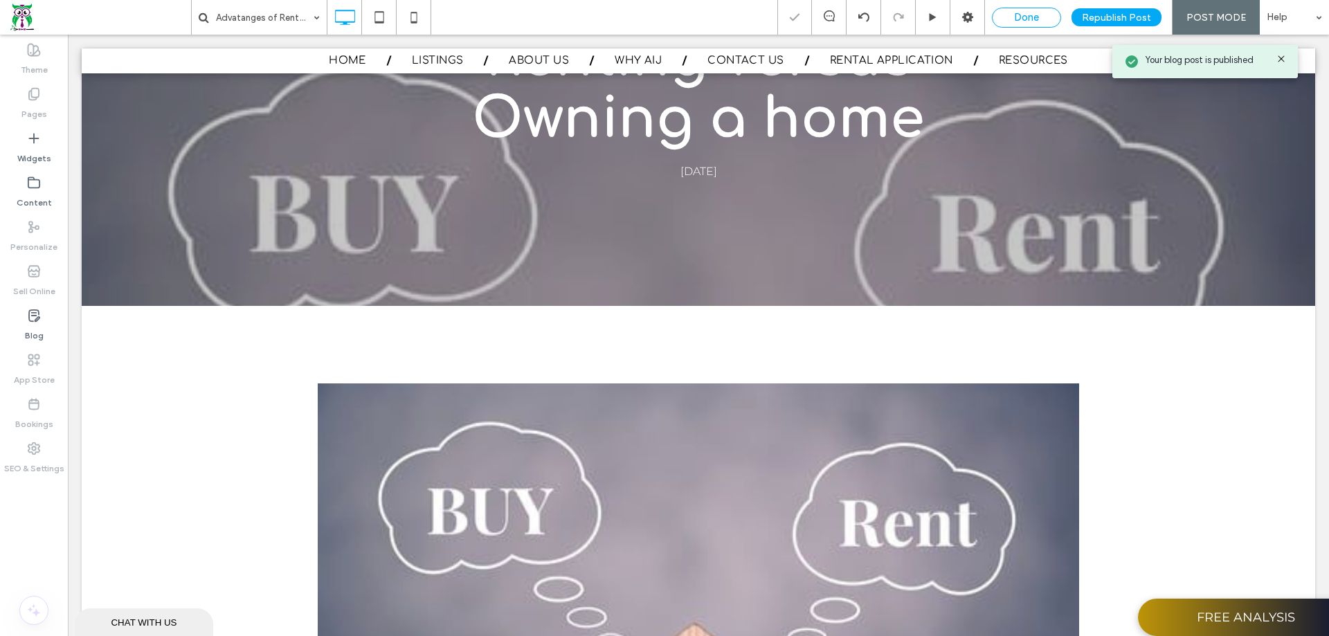
click at [1039, 18] on span "Done" at bounding box center [1026, 17] width 25 height 12
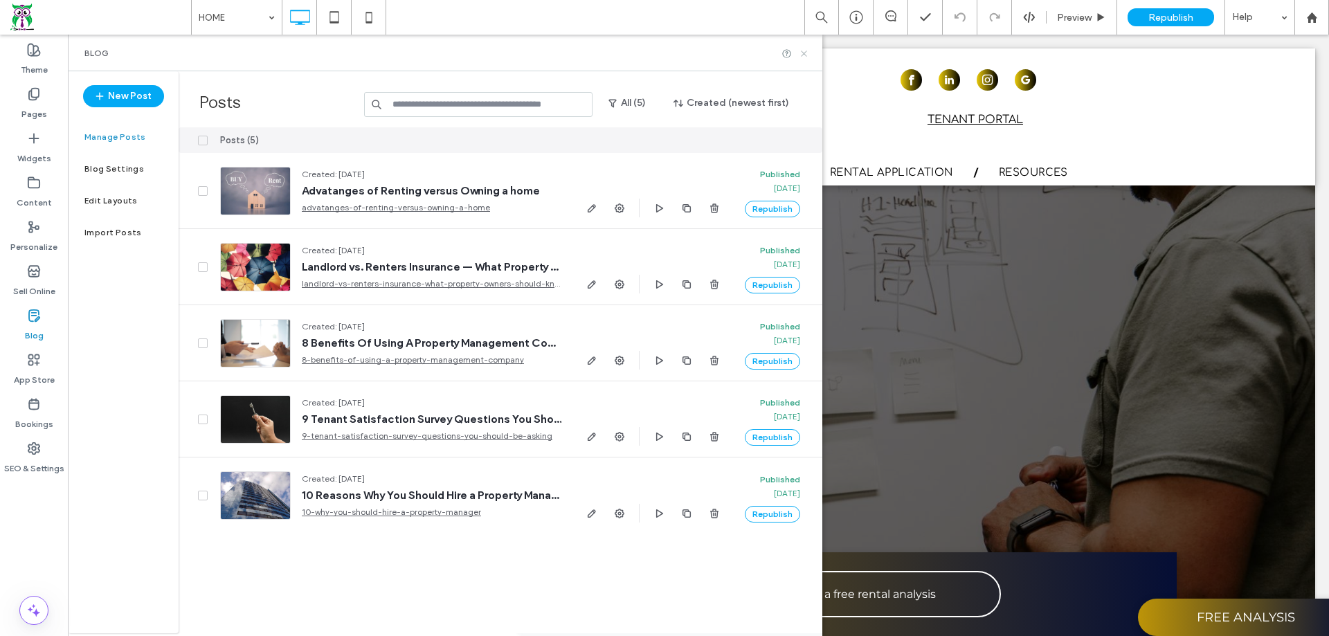
click at [802, 51] on use at bounding box center [804, 54] width 6 height 6
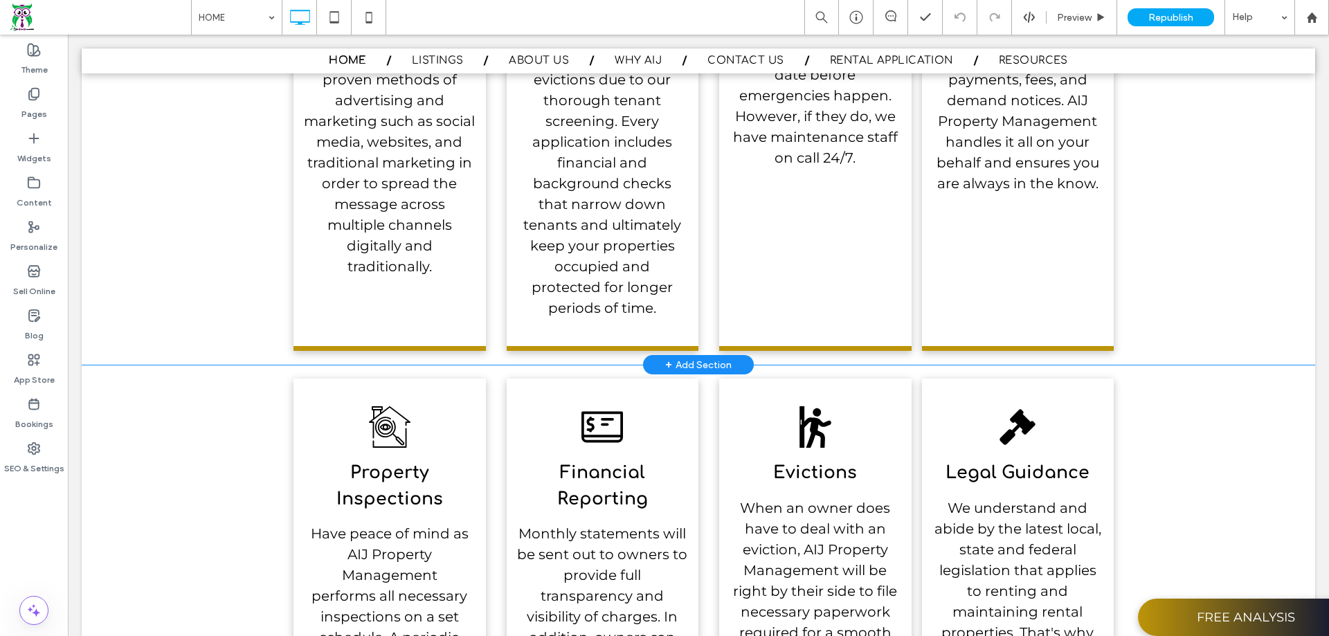
scroll to position [729, 0]
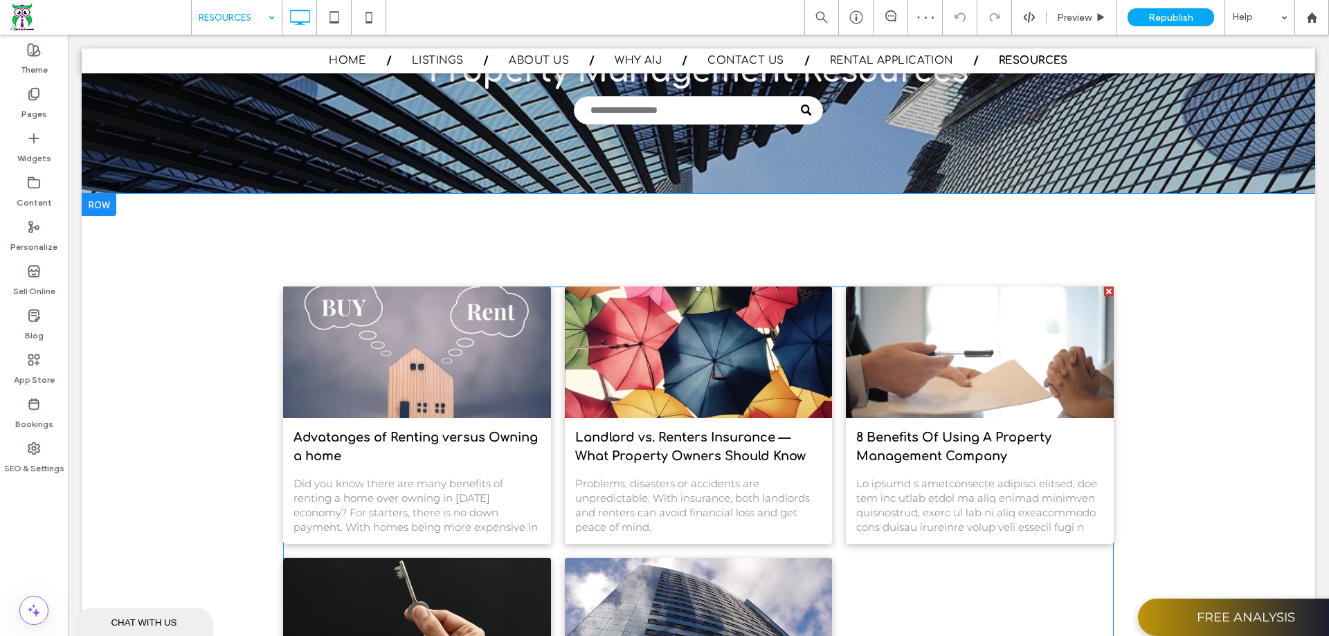
click at [866, 557] on div "Advatanges of Renting versus Owning a home September 13, 2025 Did you know ther…" at bounding box center [698, 551] width 831 height 528
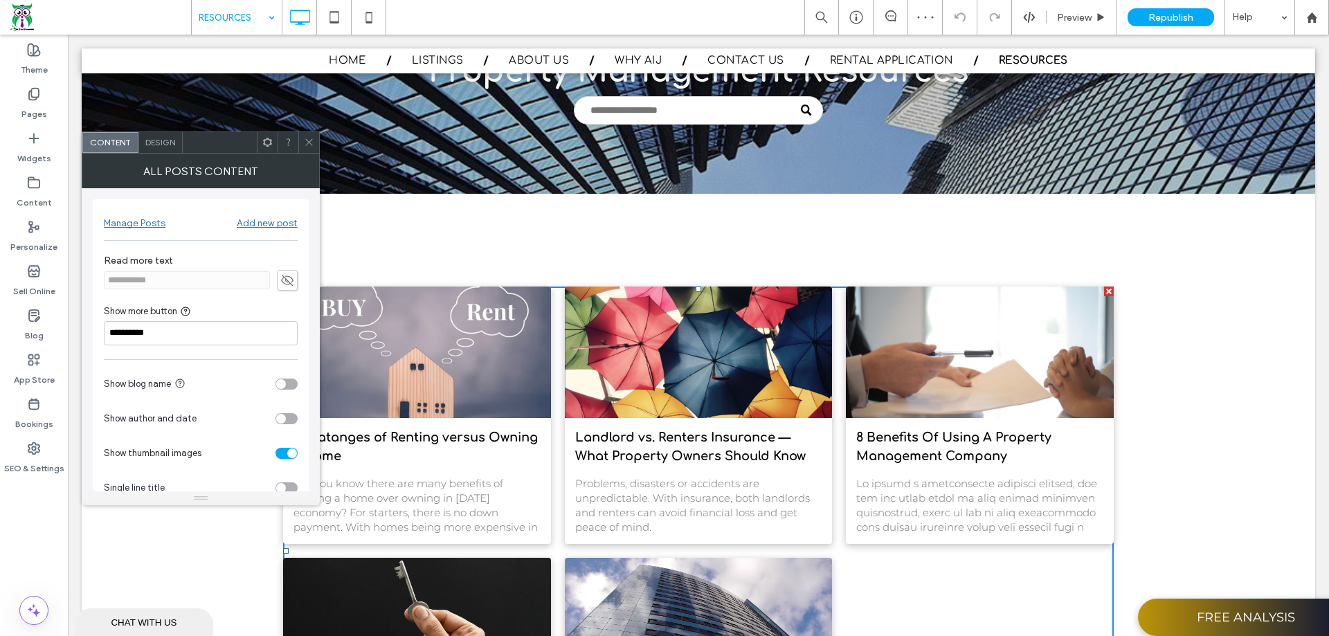
scroll to position [28, 0]
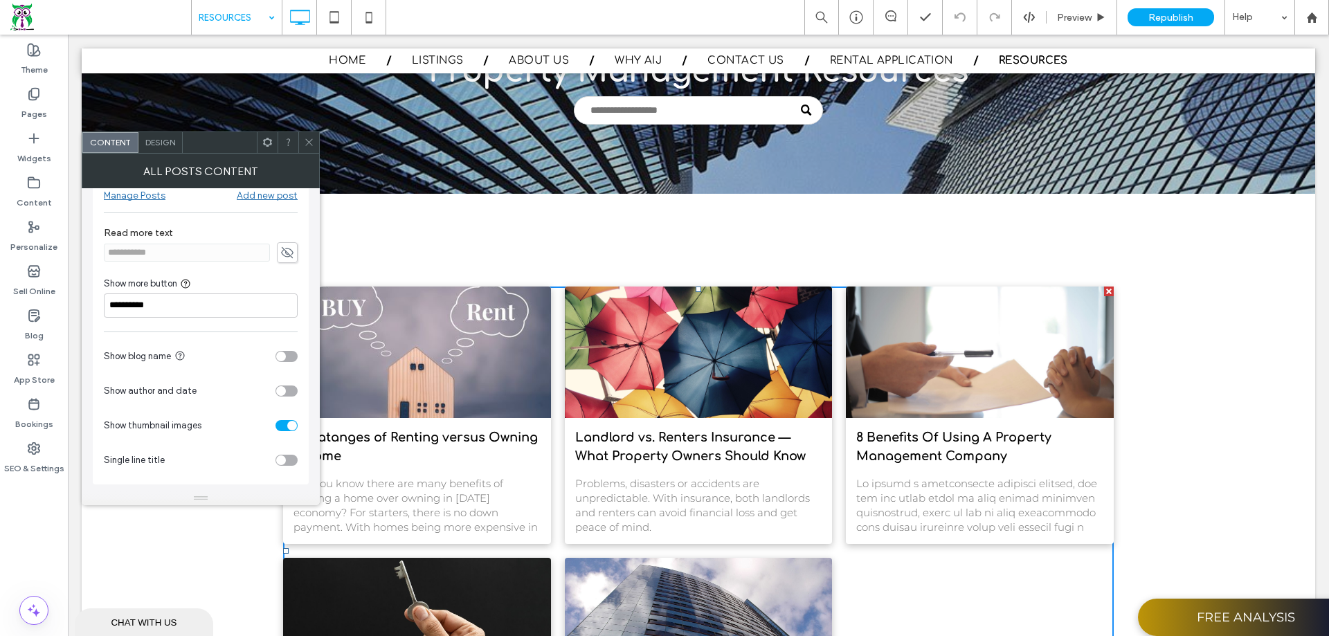
click at [148, 194] on div "Manage Posts" at bounding box center [135, 196] width 62 height 12
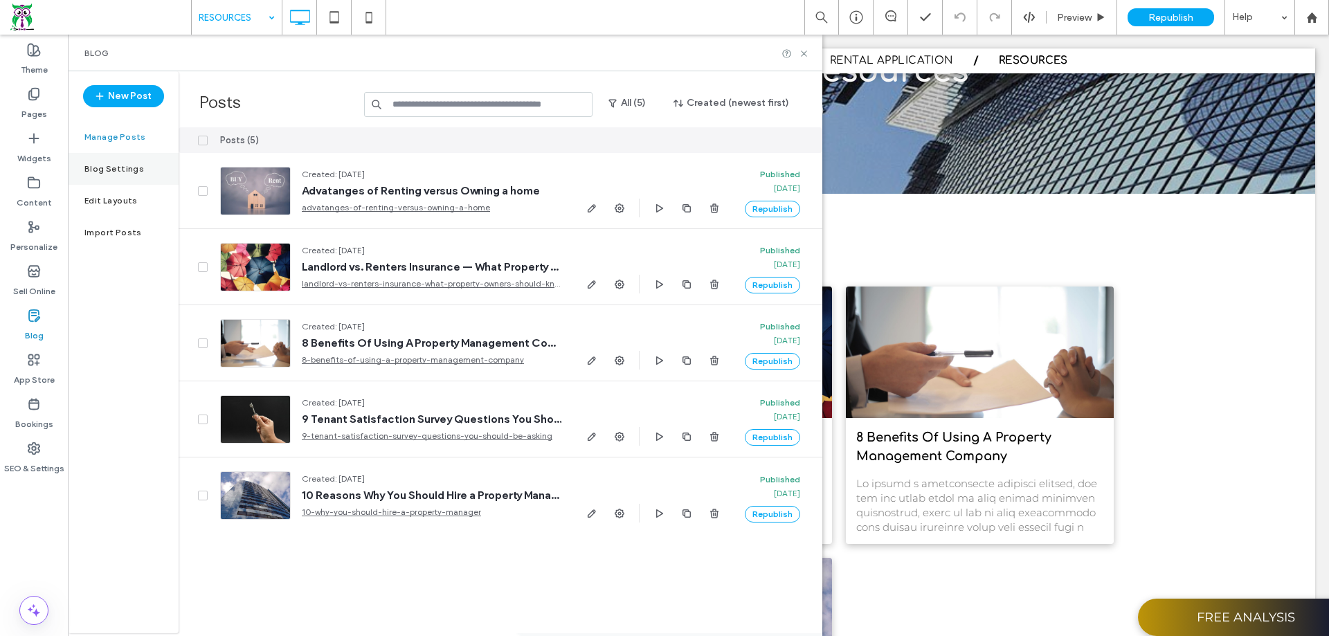
click at [126, 168] on label "Blog Settings" at bounding box center [114, 169] width 60 height 10
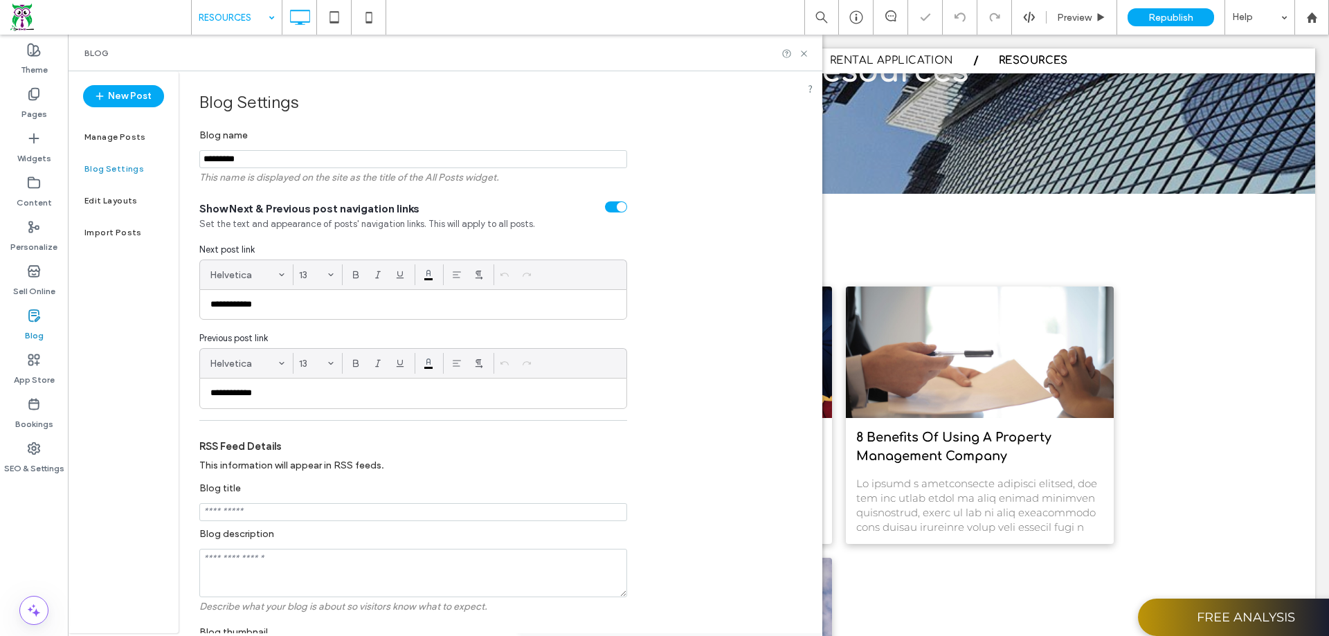
scroll to position [263, 0]
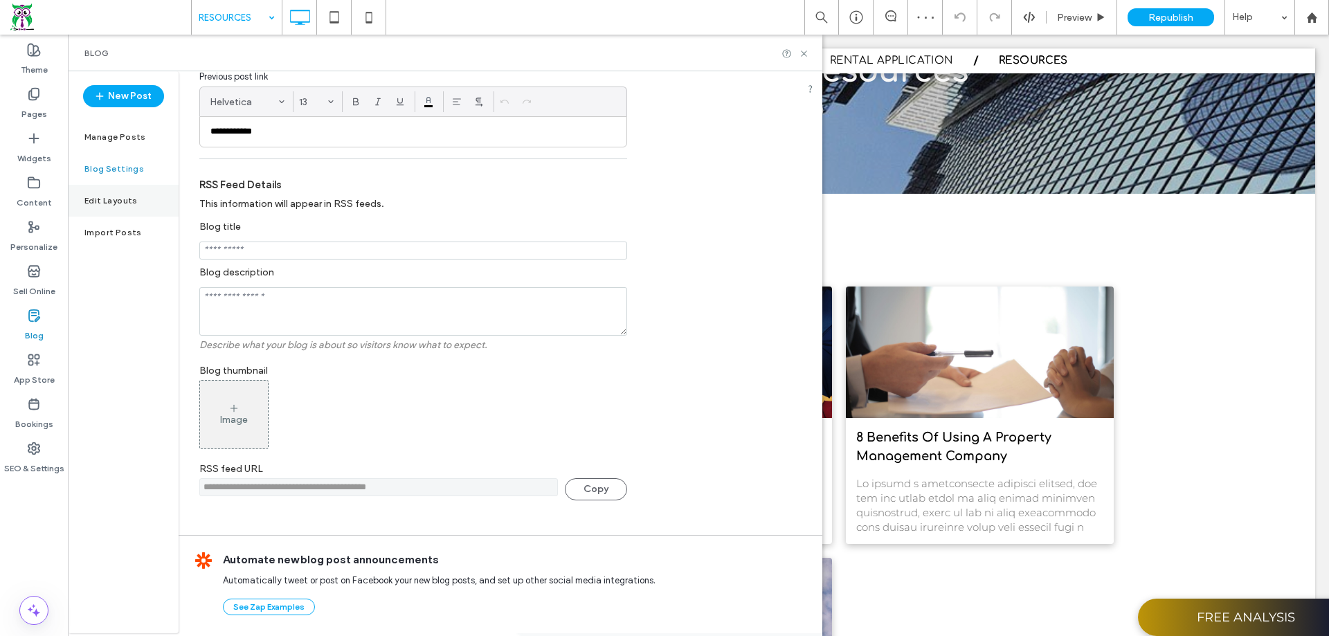
click at [107, 201] on label "Edit Layouts" at bounding box center [110, 201] width 53 height 10
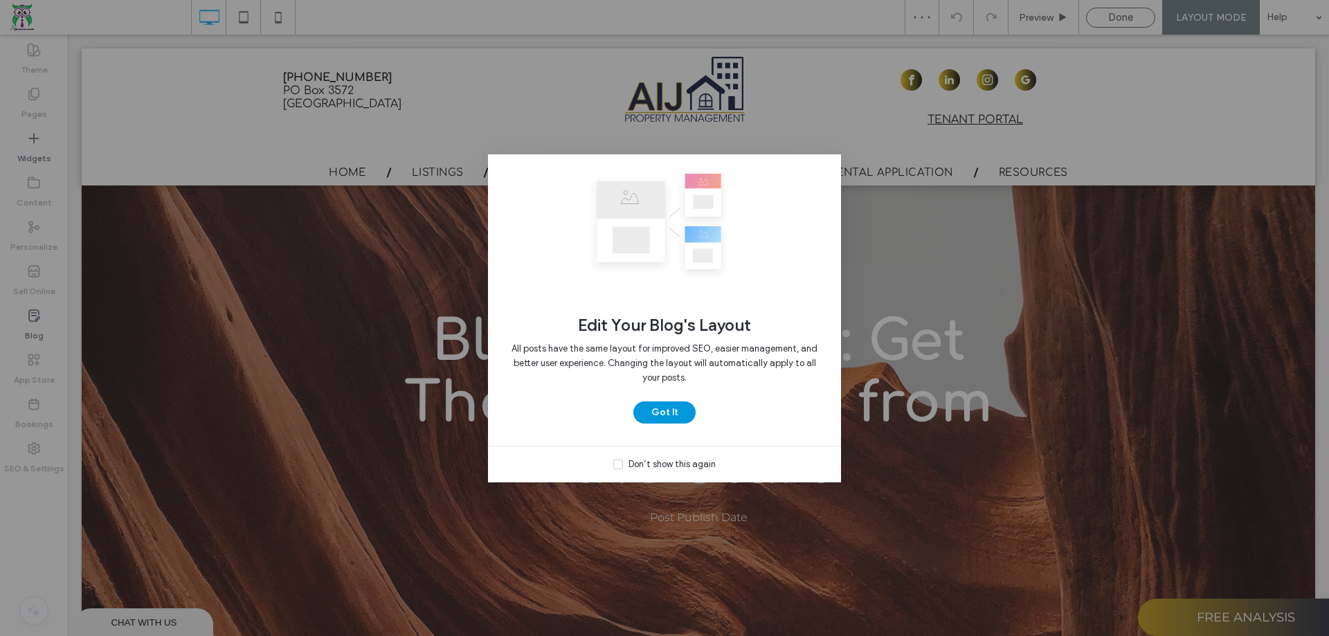
click at [666, 420] on button "Got It" at bounding box center [665, 413] width 62 height 22
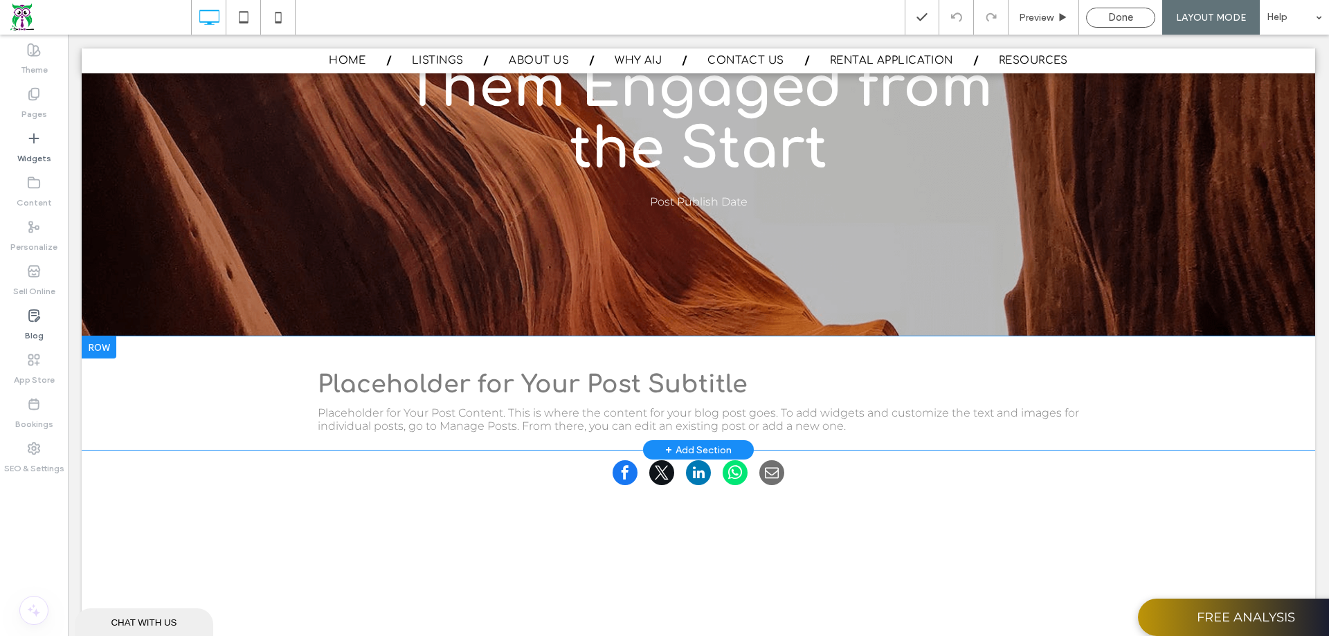
scroll to position [415, 0]
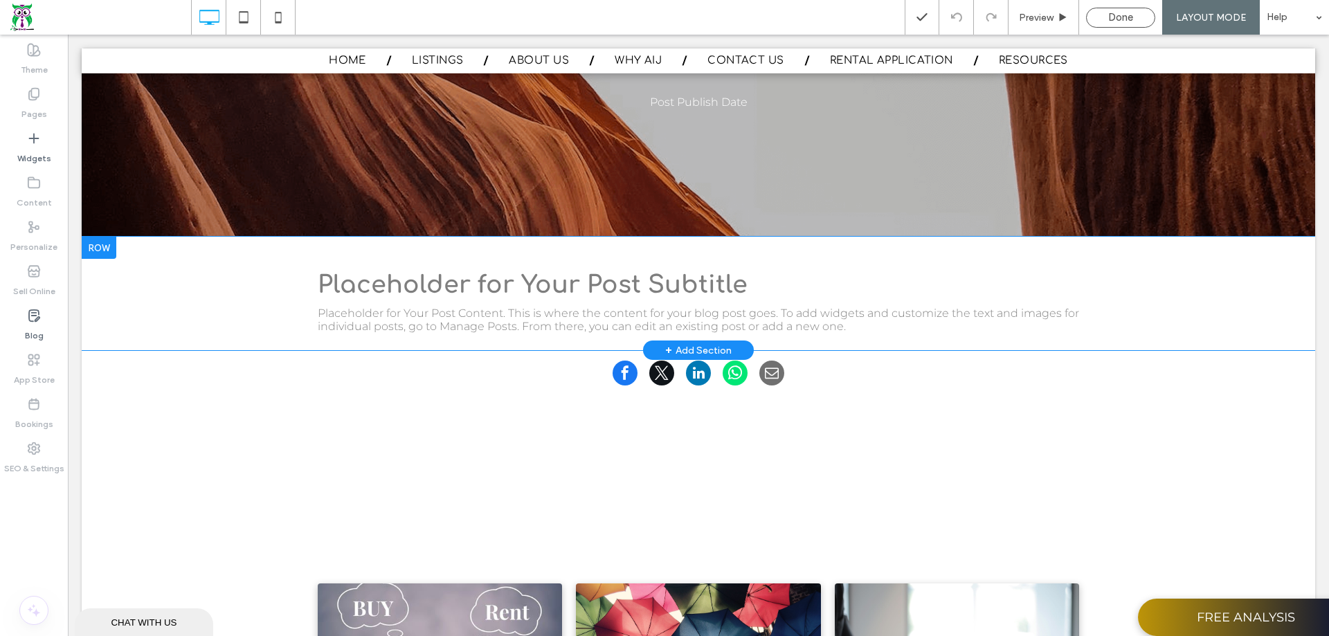
click at [564, 284] on h3 "Placeholder for Your Post Subtitle" at bounding box center [699, 284] width 762 height 27
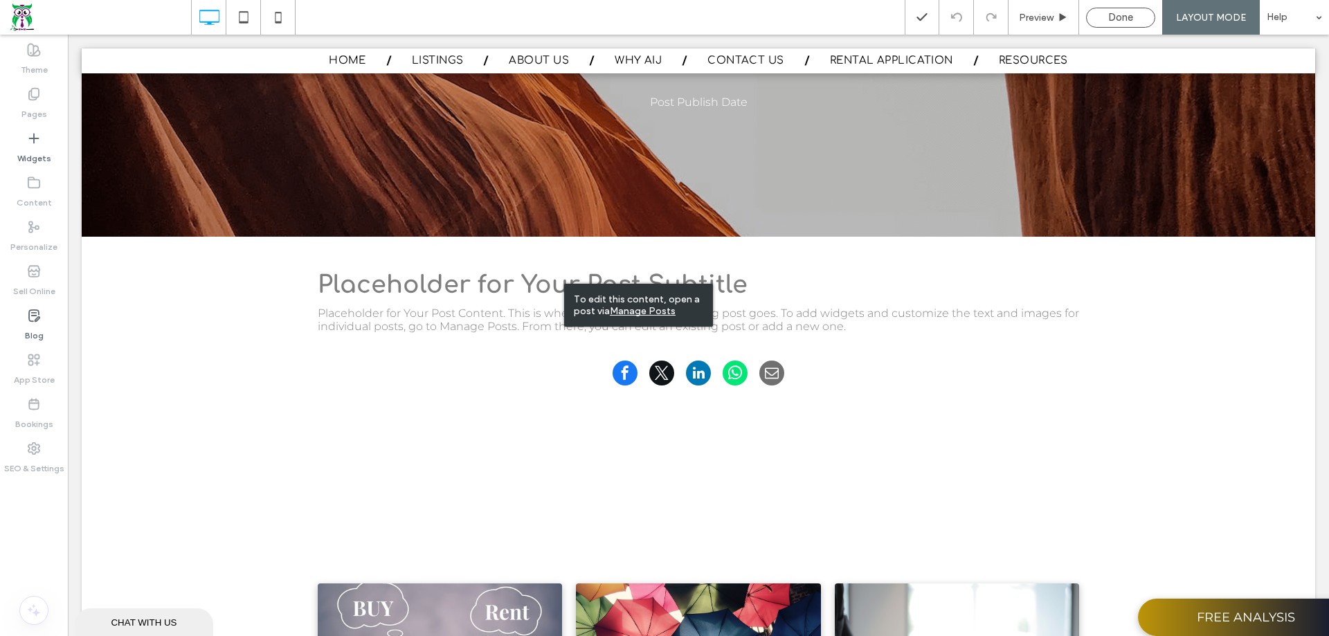
click at [629, 305] on span "To edit this content, open a post via Manage Posts" at bounding box center [637, 306] width 126 height 24
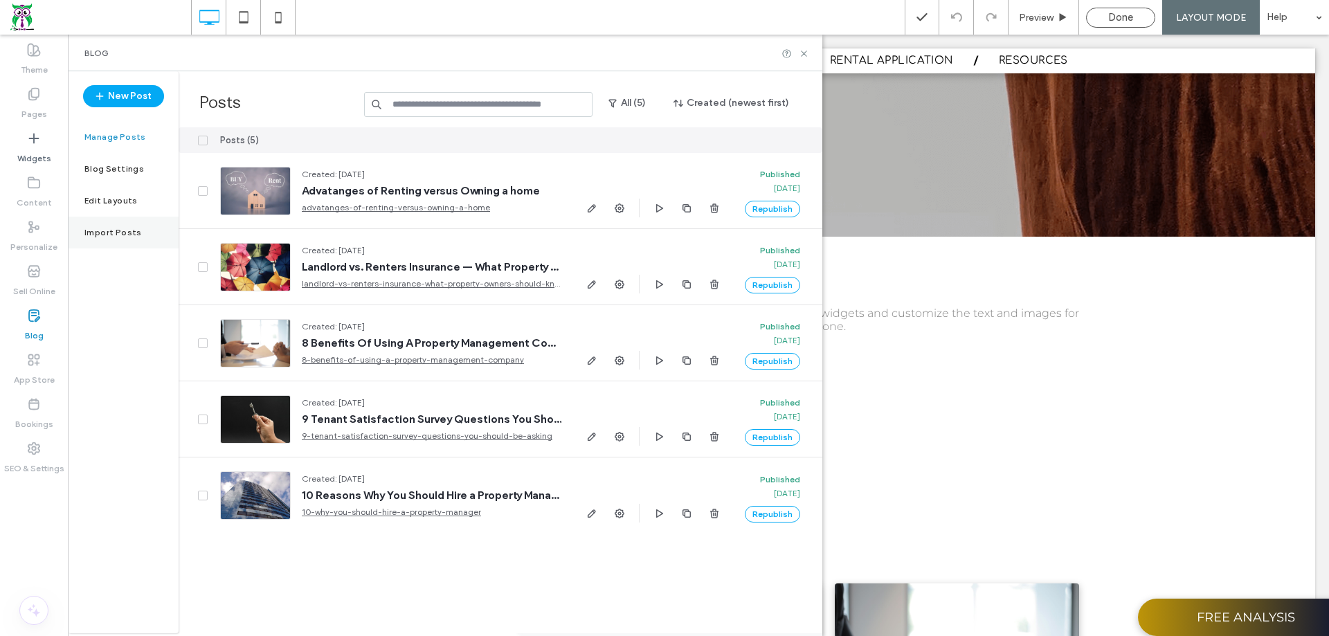
click at [120, 230] on label "Import Posts" at bounding box center [112, 233] width 57 height 10
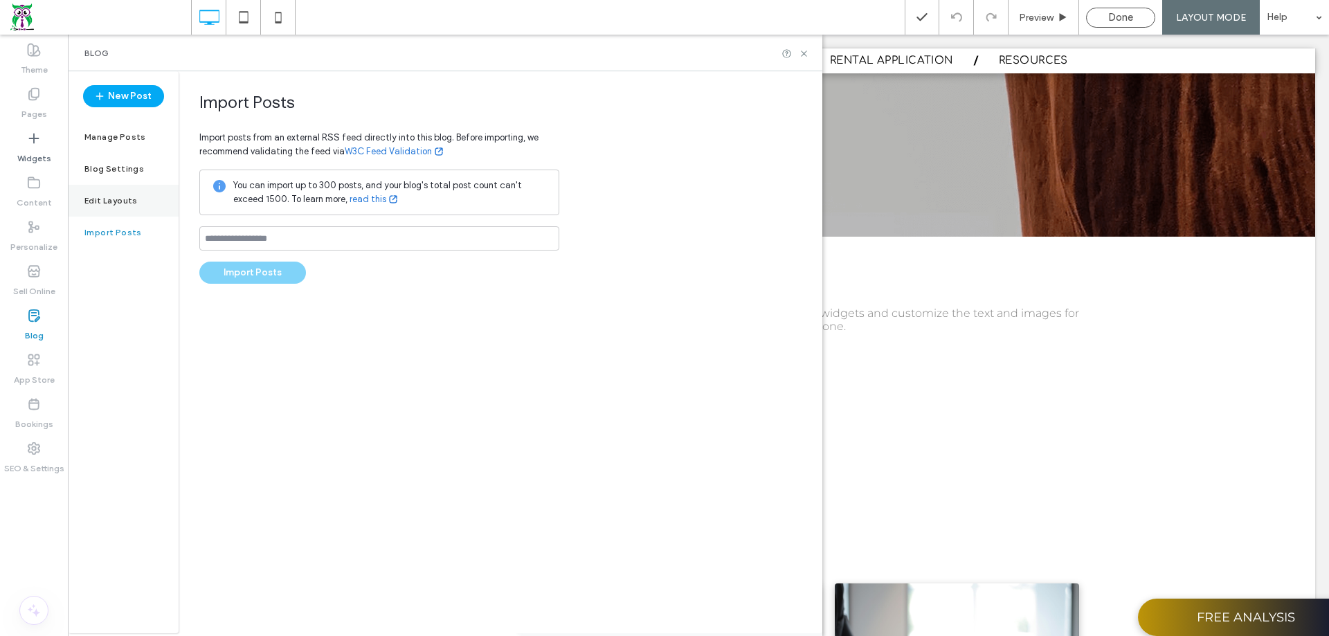
click at [118, 210] on div "Edit Layouts" at bounding box center [123, 201] width 111 height 32
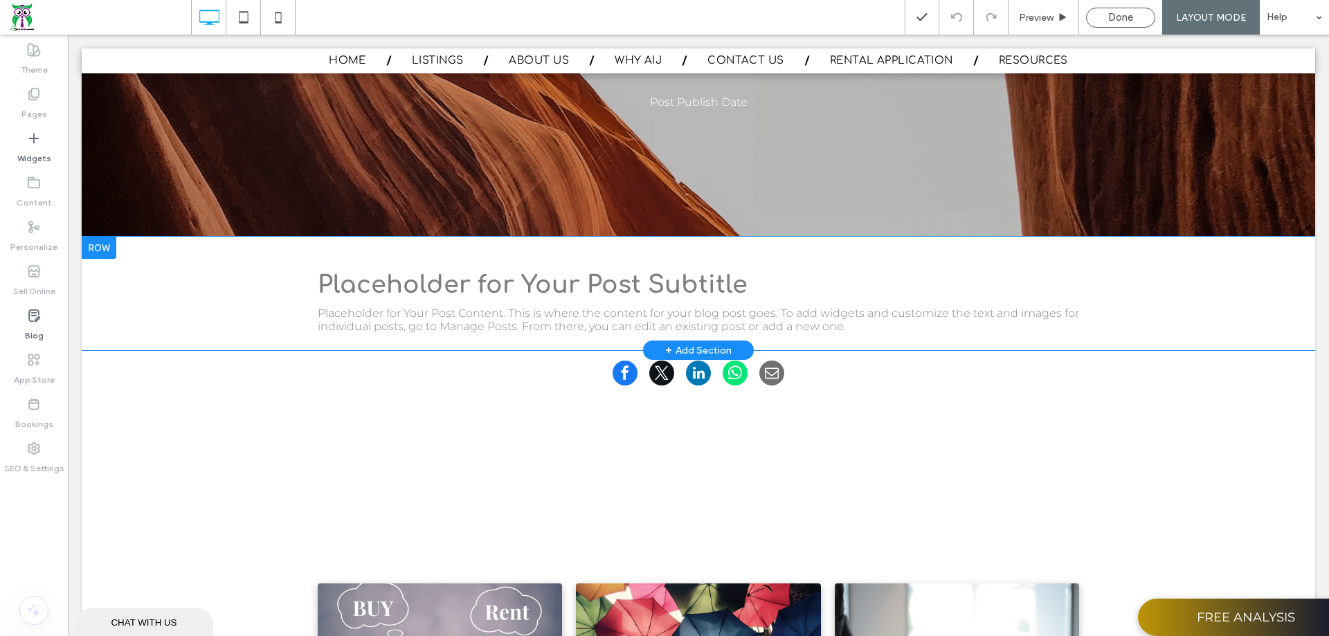
click at [692, 346] on div "+ Add Section" at bounding box center [698, 350] width 66 height 15
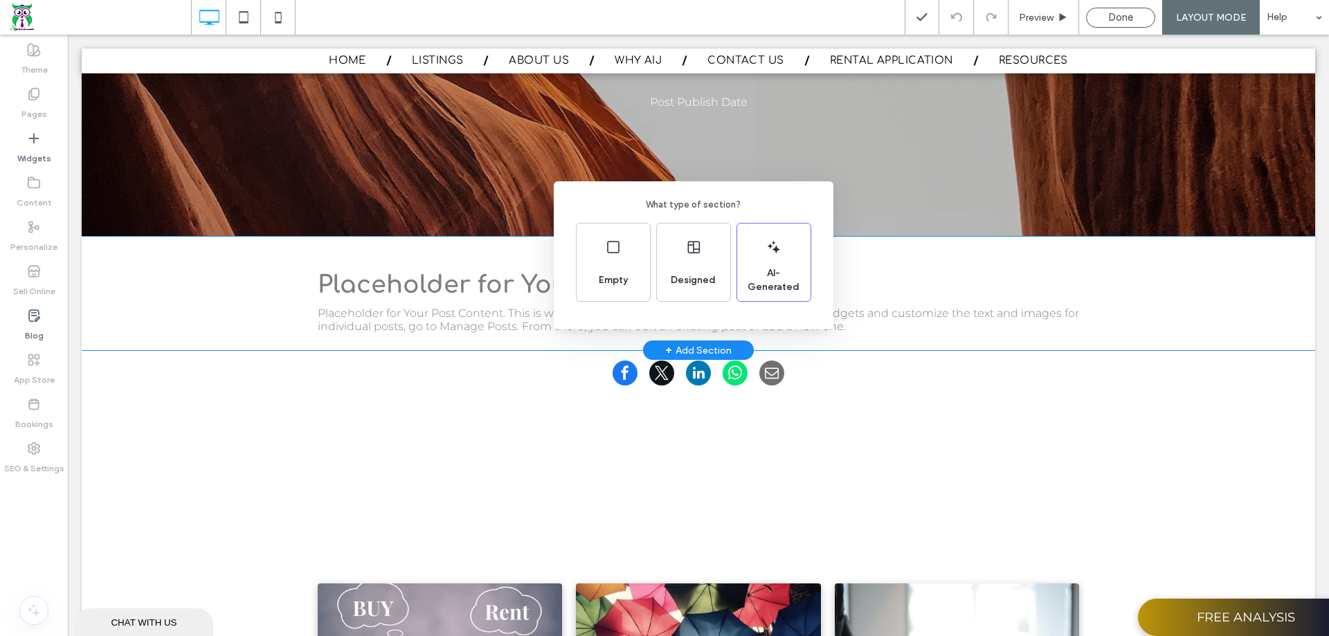
click at [995, 249] on div "What type of section? Empty Designed AI-Generated" at bounding box center [664, 352] width 1329 height 704
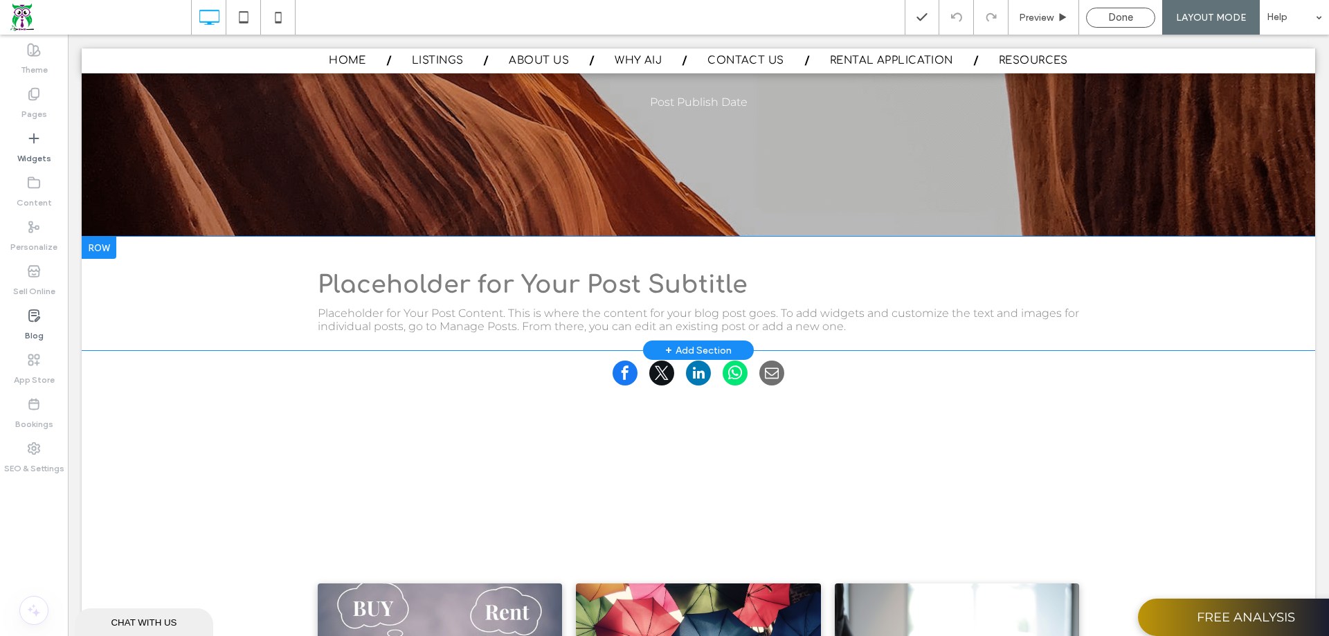
click at [715, 344] on div "+ Add Section" at bounding box center [698, 350] width 66 height 15
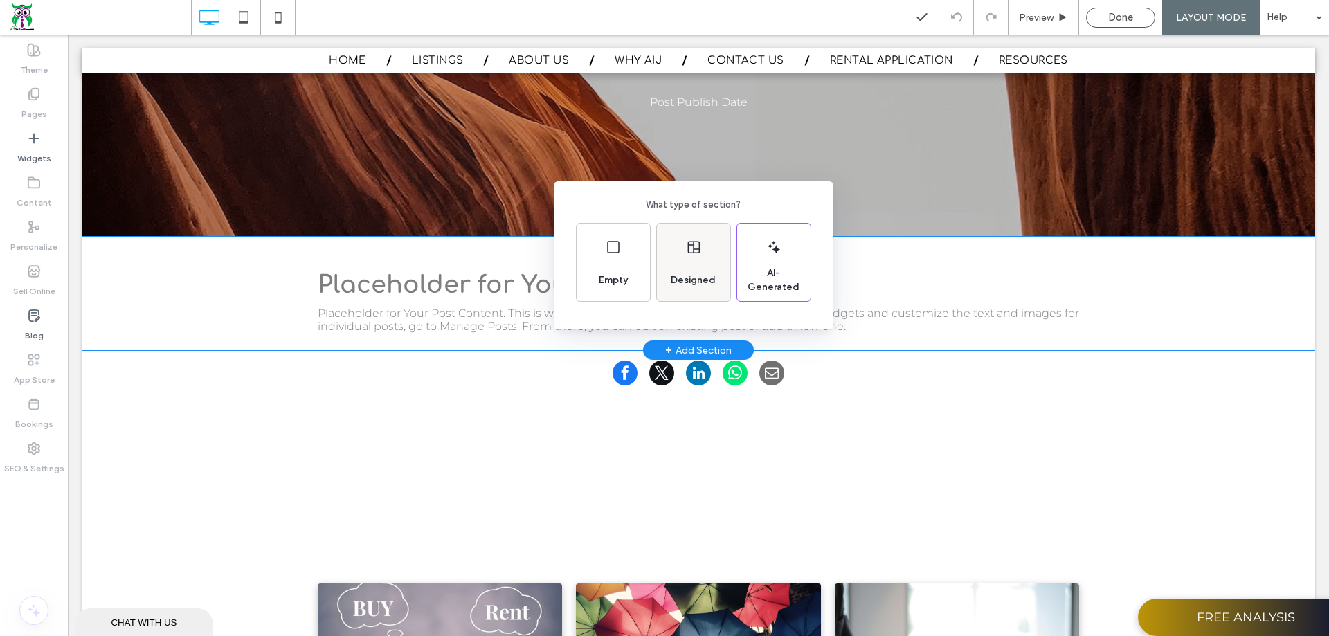
click at [686, 274] on span "Designed" at bounding box center [693, 280] width 56 height 14
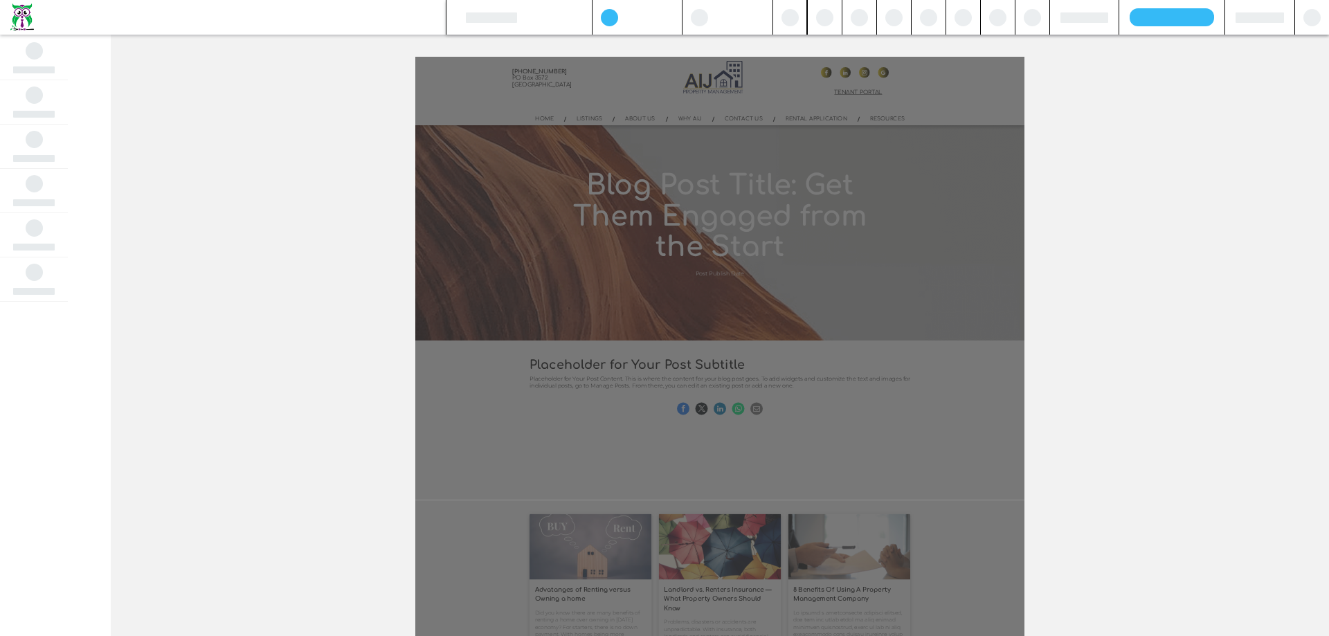
scroll to position [37, 0]
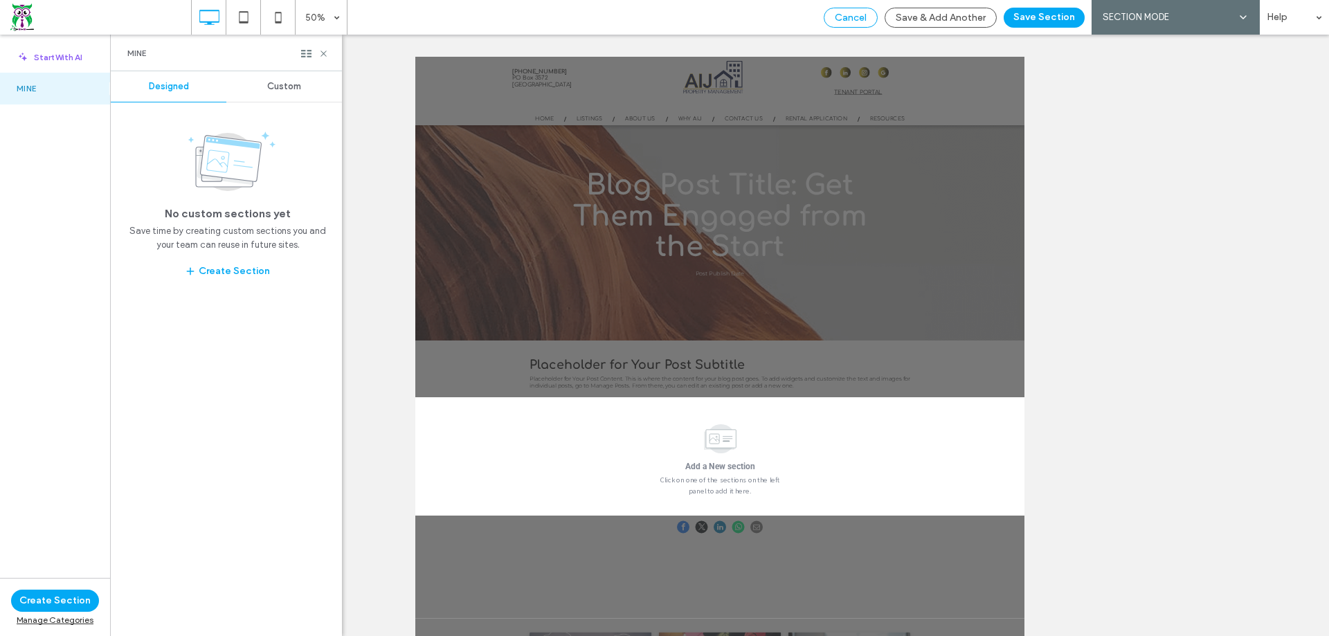
click at [842, 16] on span "Cancel" at bounding box center [851, 18] width 32 height 12
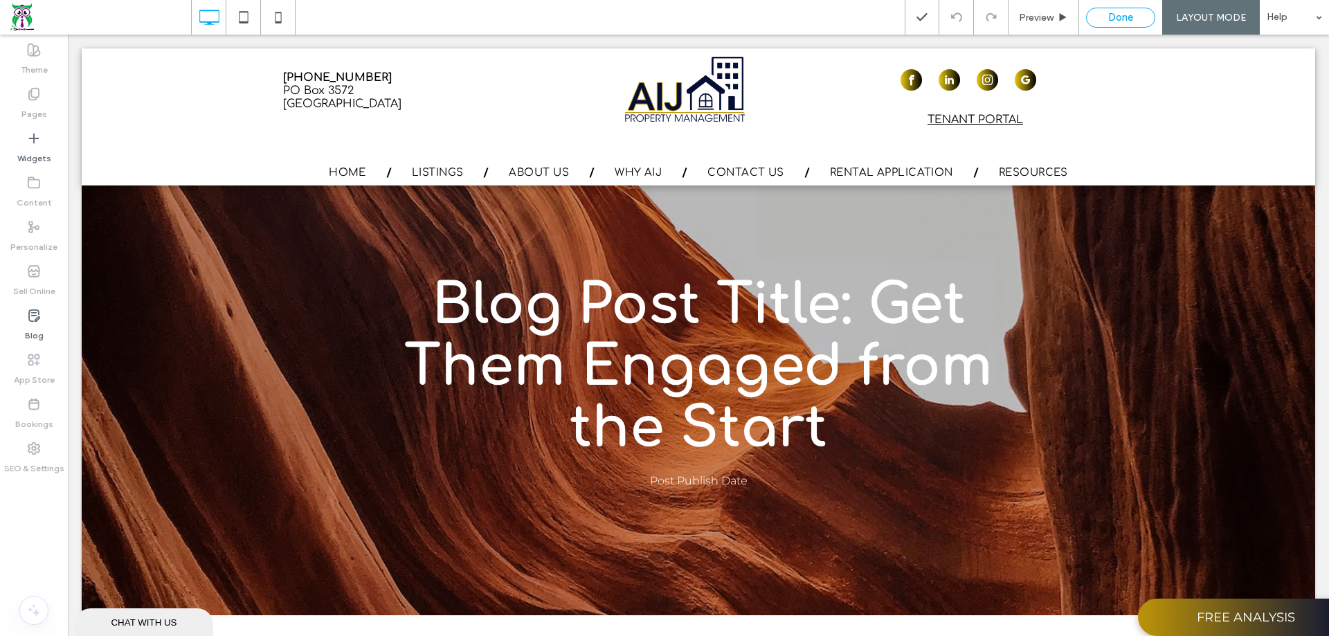
click at [1129, 17] on span "Done" at bounding box center [1121, 17] width 25 height 12
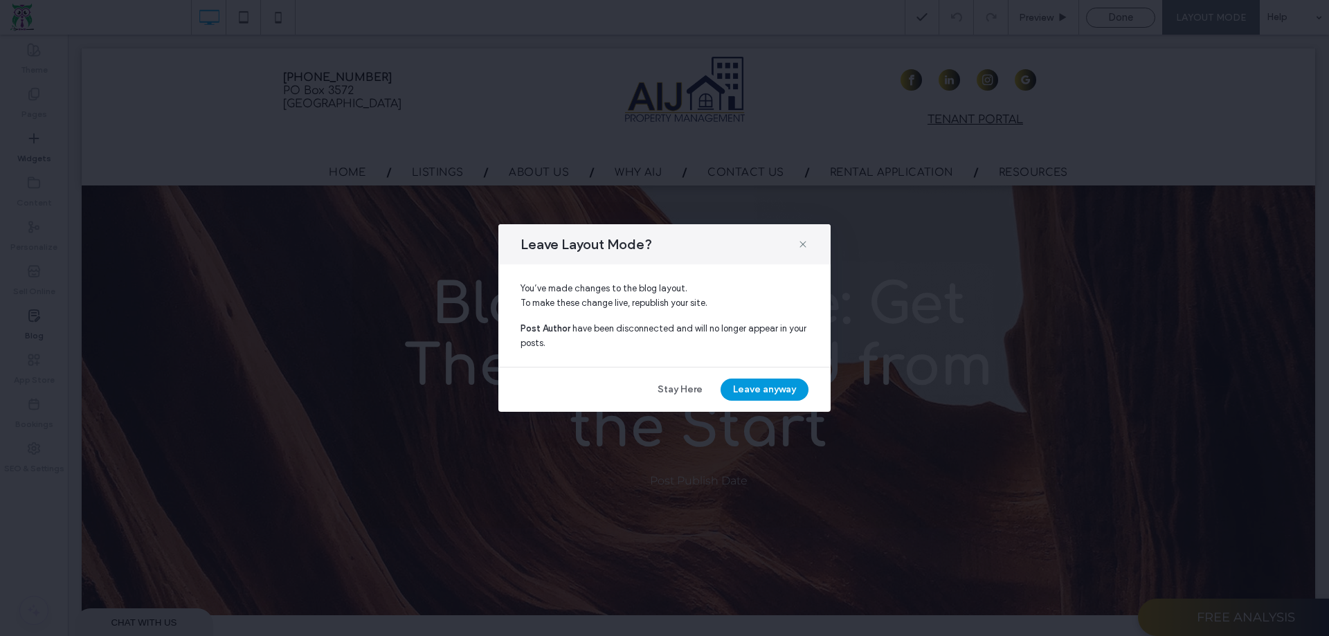
click at [742, 387] on button "Leave anyway" at bounding box center [765, 390] width 88 height 22
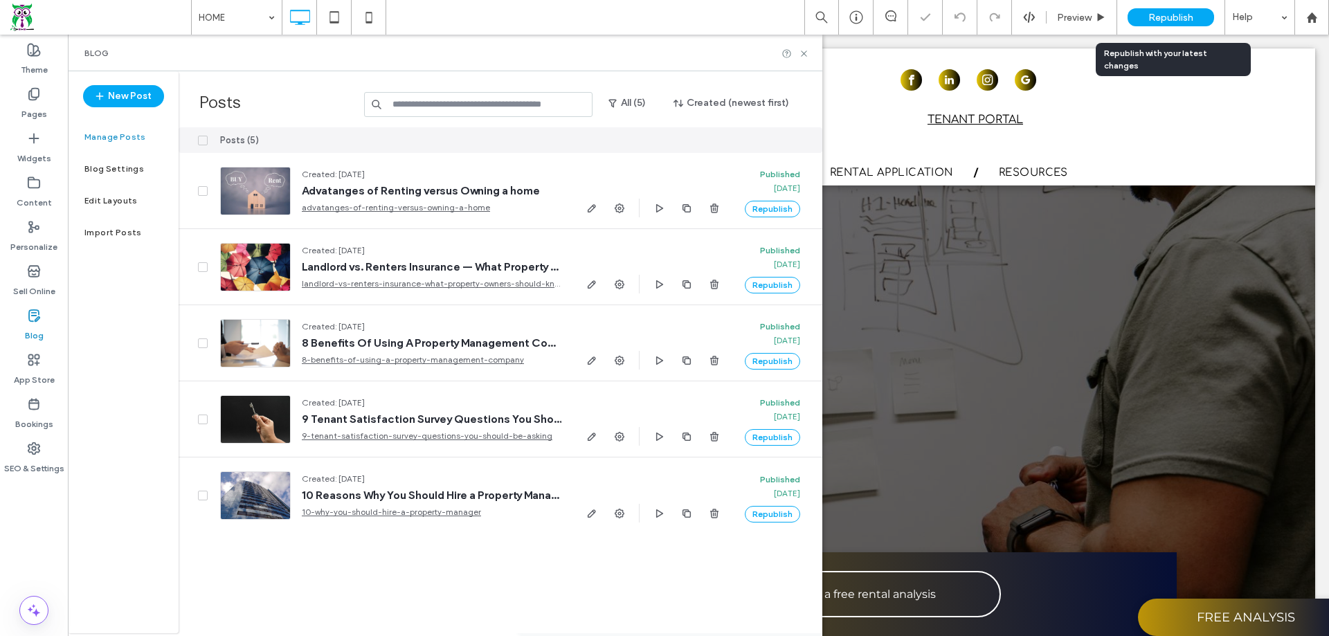
click at [1178, 18] on span "Republish" at bounding box center [1171, 18] width 45 height 12
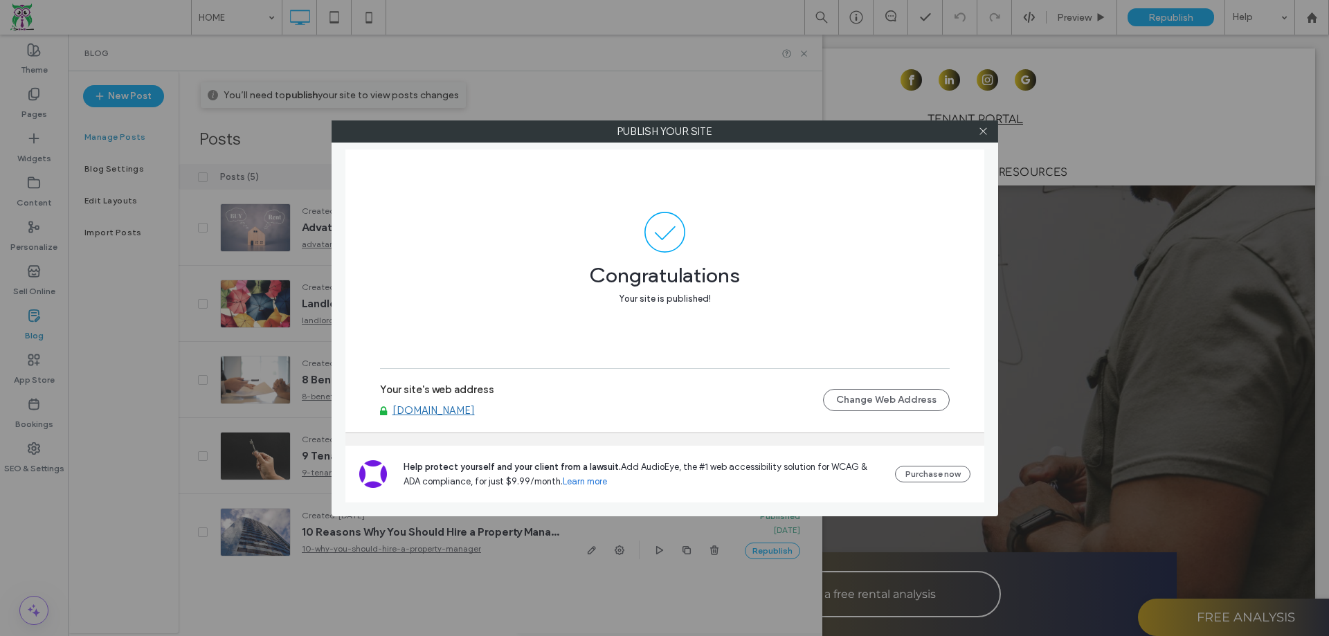
click at [469, 413] on link "[DOMAIN_NAME]" at bounding box center [434, 410] width 82 height 12
